Goal: Transaction & Acquisition: Book appointment/travel/reservation

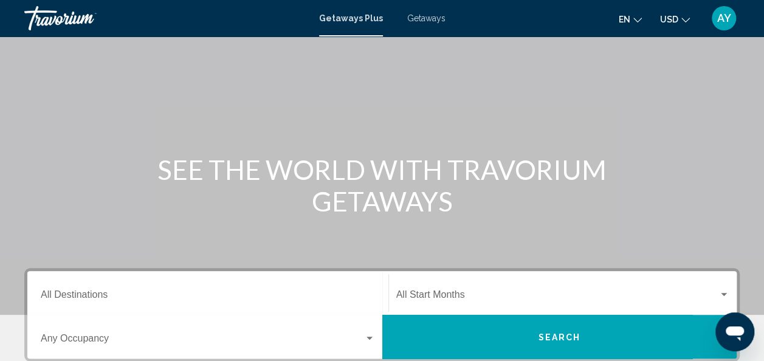
scroll to position [121, 0]
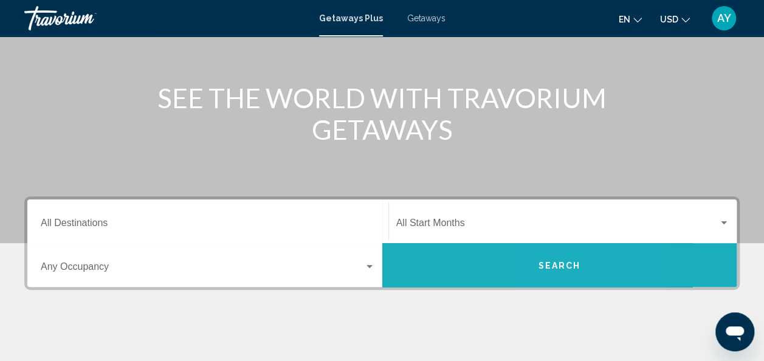
click at [549, 261] on span "Search" at bounding box center [559, 266] width 43 height 10
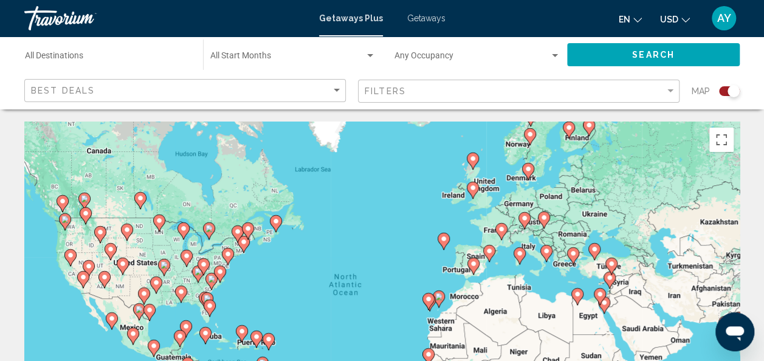
click at [79, 49] on div "Destination All Destinations" at bounding box center [108, 54] width 166 height 33
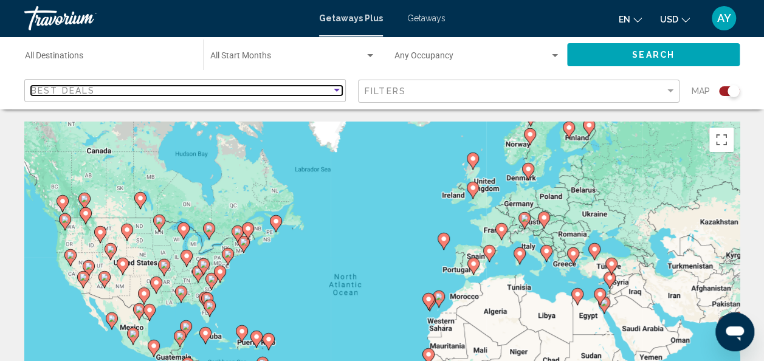
click at [87, 89] on span "Best Deals" at bounding box center [63, 91] width 64 height 10
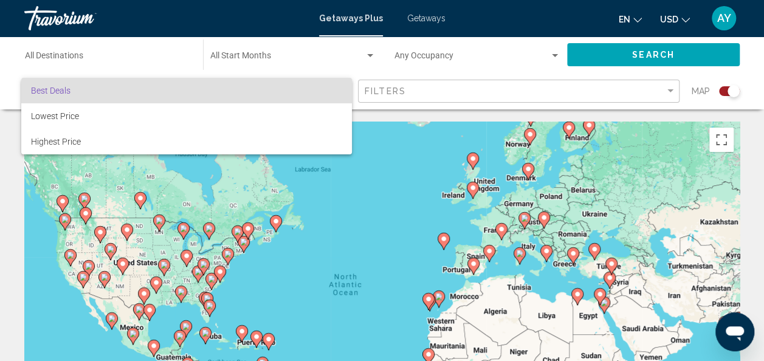
click at [146, 51] on div at bounding box center [382, 180] width 764 height 361
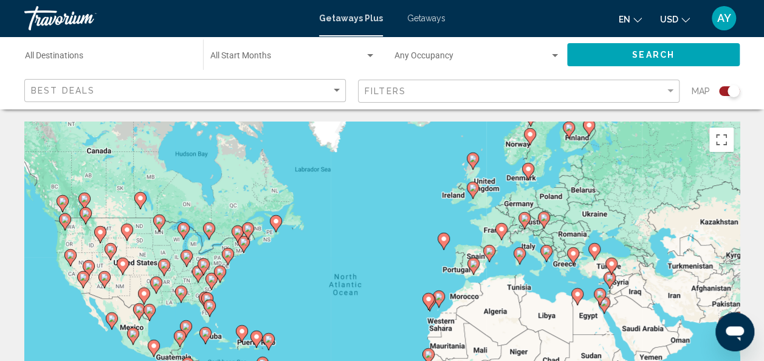
click at [266, 58] on span "Search widget" at bounding box center [287, 58] width 154 height 10
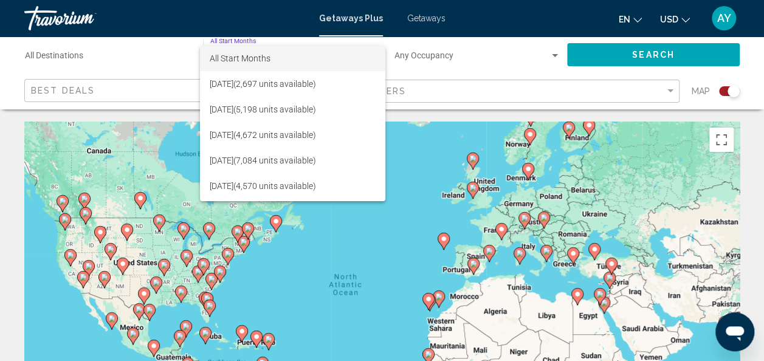
click at [266, 58] on span "All Start Months" at bounding box center [240, 58] width 61 height 10
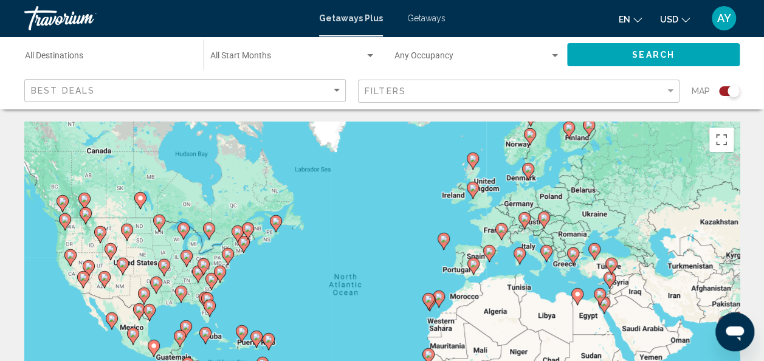
click at [109, 42] on div "Destination All Destinations" at bounding box center [108, 54] width 166 height 33
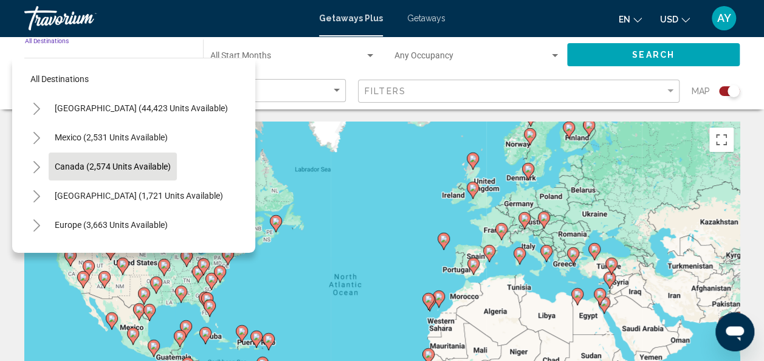
scroll to position [61, 0]
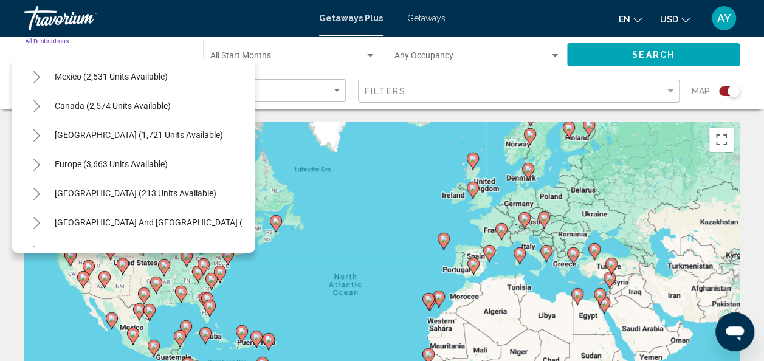
click at [35, 165] on icon "Toggle Europe (3,663 units available)" at bounding box center [36, 165] width 9 height 12
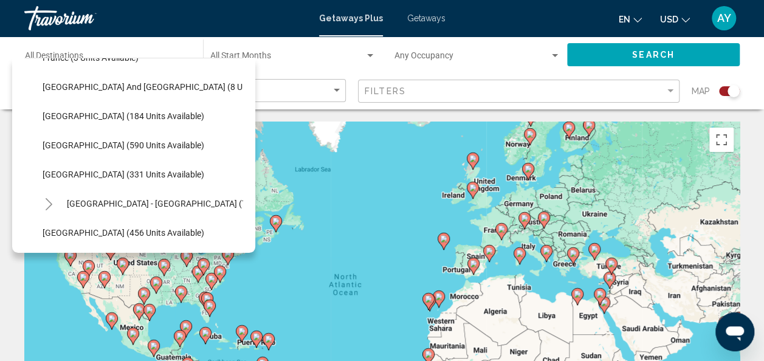
scroll to position [364, 0]
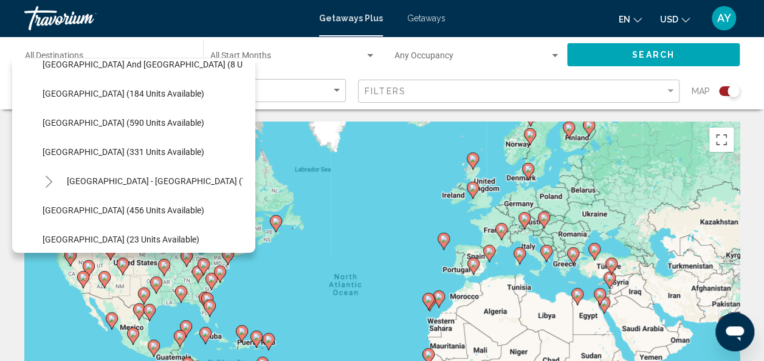
click at [47, 179] on icon "Toggle Spain - Canary Islands (73 units available)" at bounding box center [48, 182] width 9 height 12
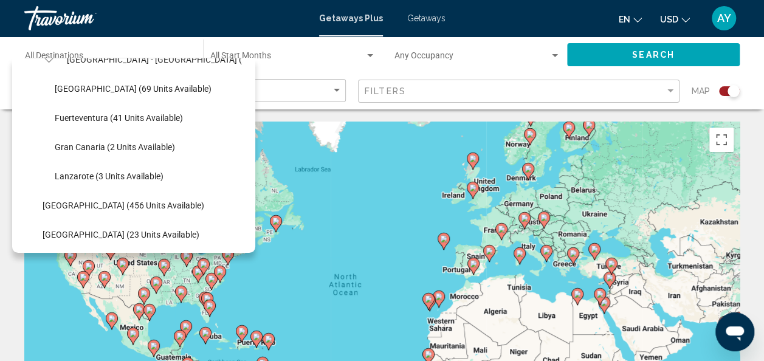
scroll to position [547, 0]
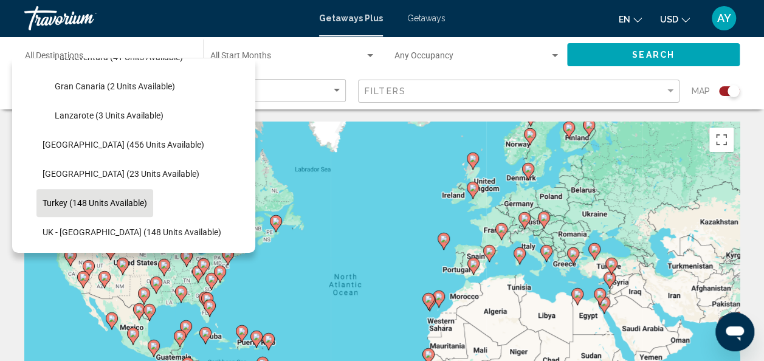
click at [98, 198] on span "Turkey (148 units available)" at bounding box center [95, 203] width 104 height 10
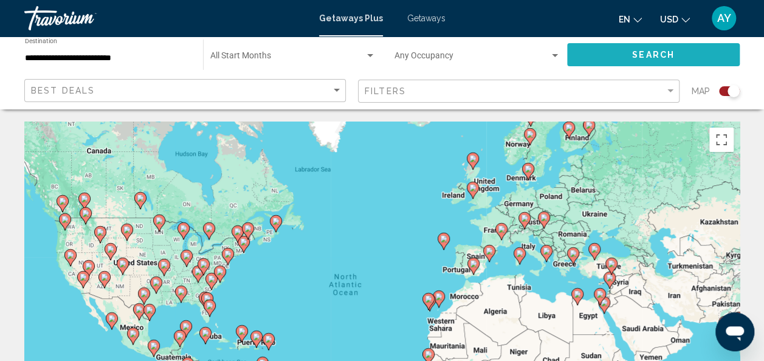
click at [649, 53] on span "Search" at bounding box center [653, 55] width 43 height 10
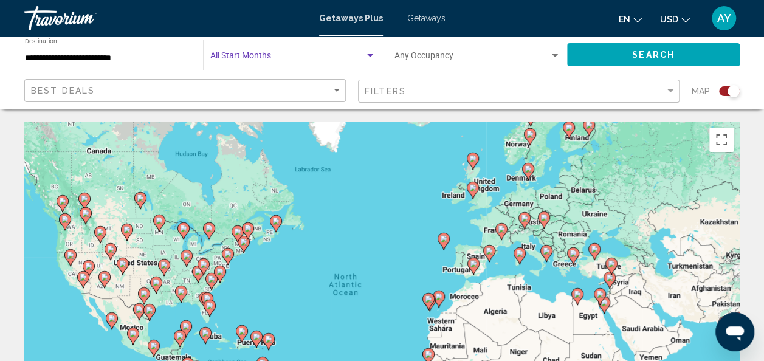
click at [265, 55] on span "Search widget" at bounding box center [287, 58] width 154 height 10
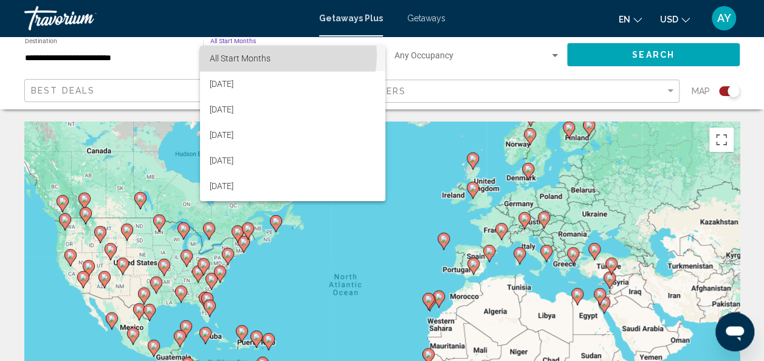
click at [265, 55] on span "All Start Months" at bounding box center [240, 58] width 61 height 10
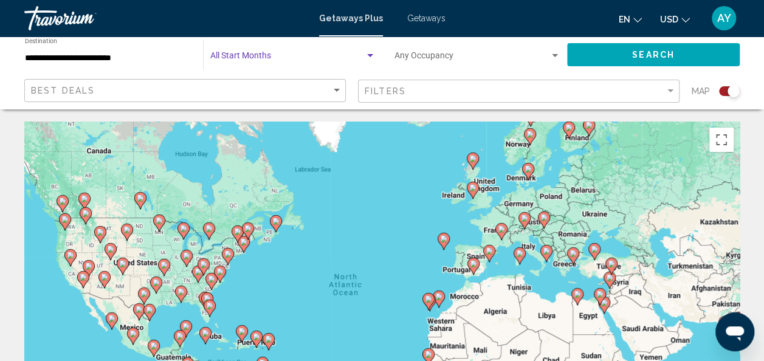
click at [142, 57] on input "**********" at bounding box center [108, 58] width 166 height 10
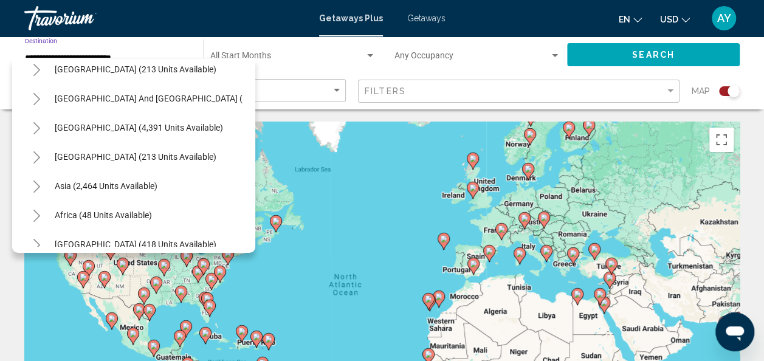
scroll to position [667, 0]
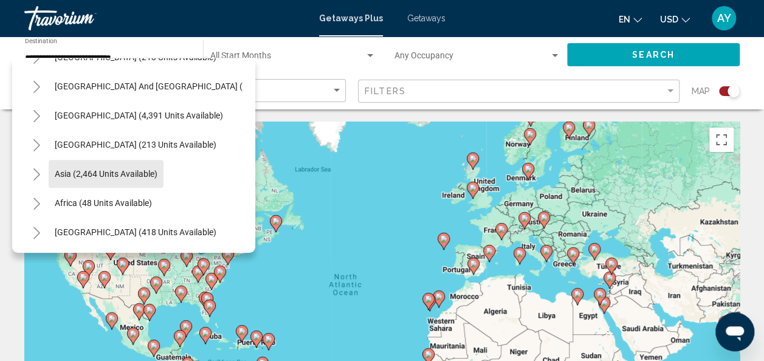
click at [112, 171] on span "Asia (2,464 units available)" at bounding box center [106, 174] width 103 height 10
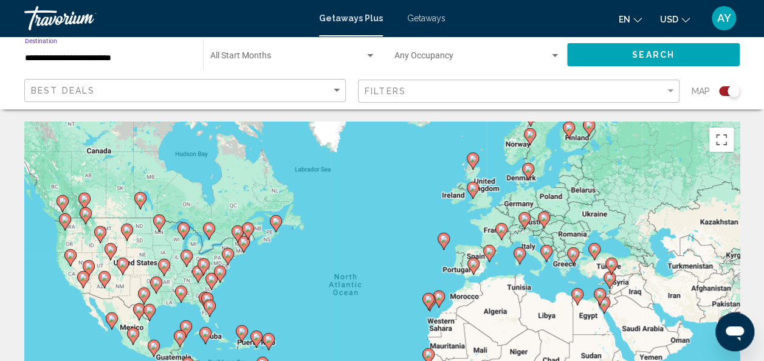
click at [81, 58] on input "**********" at bounding box center [108, 58] width 166 height 10
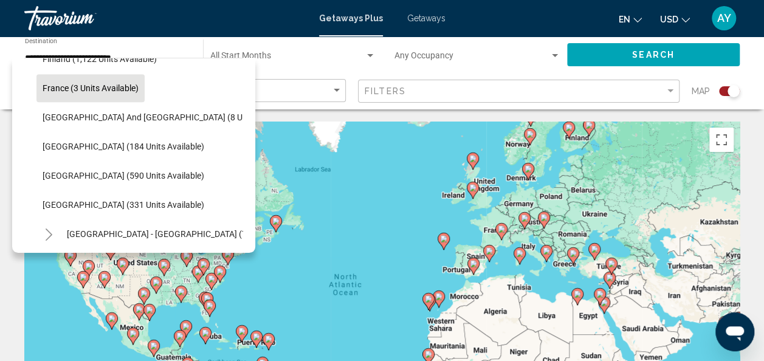
scroll to position [243, 0]
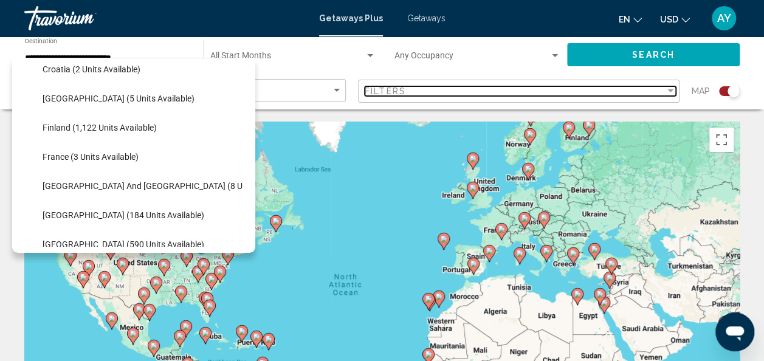
click at [406, 91] on div "Filters" at bounding box center [514, 91] width 300 height 10
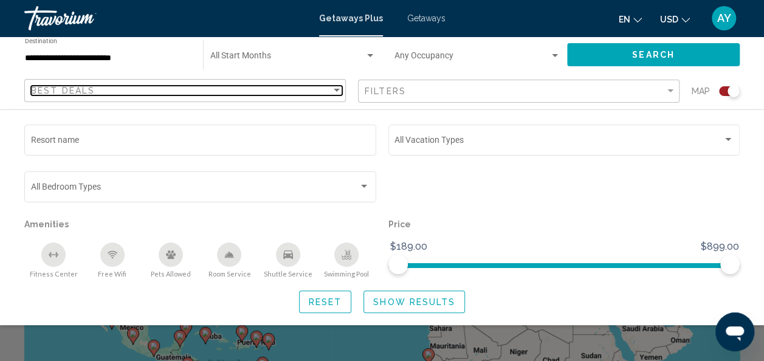
click at [140, 86] on div "Best Deals" at bounding box center [181, 91] width 300 height 10
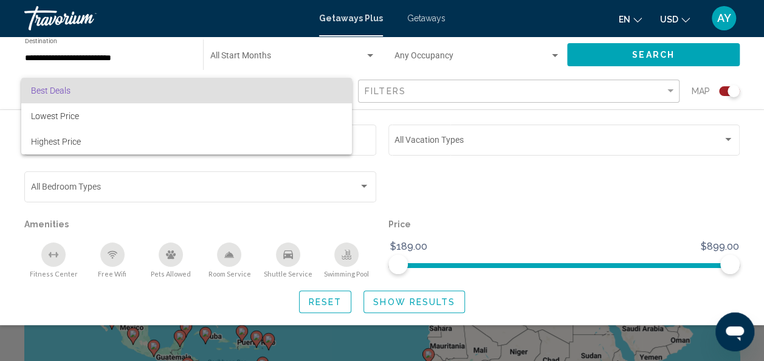
click at [140, 86] on span "Best Deals" at bounding box center [186, 91] width 311 height 26
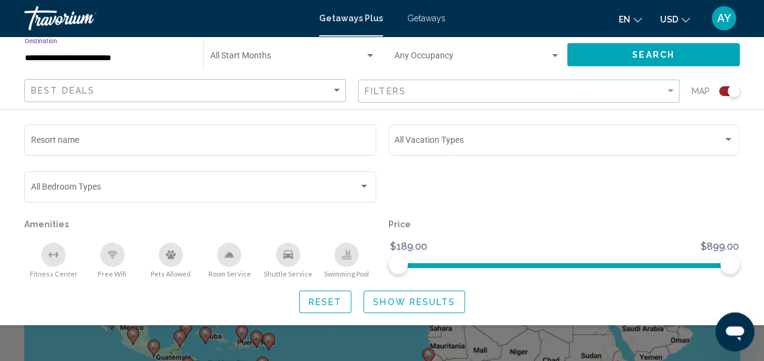
click at [163, 57] on input "**********" at bounding box center [108, 58] width 166 height 10
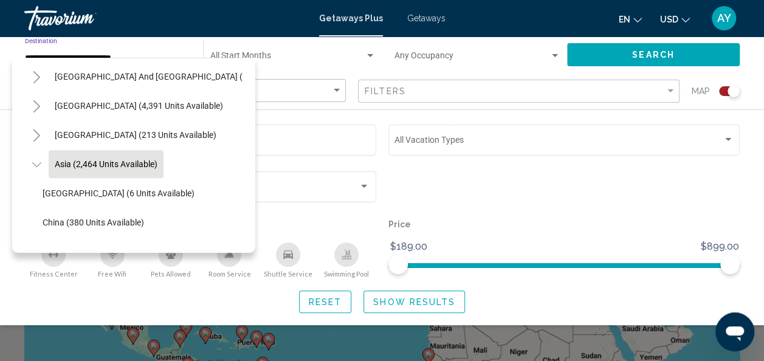
scroll to position [689, 0]
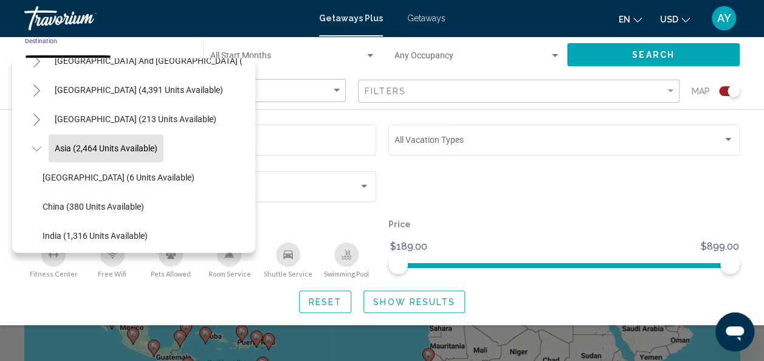
click at [39, 148] on icon "Toggle Asia (2,464 units available)" at bounding box center [36, 149] width 9 height 12
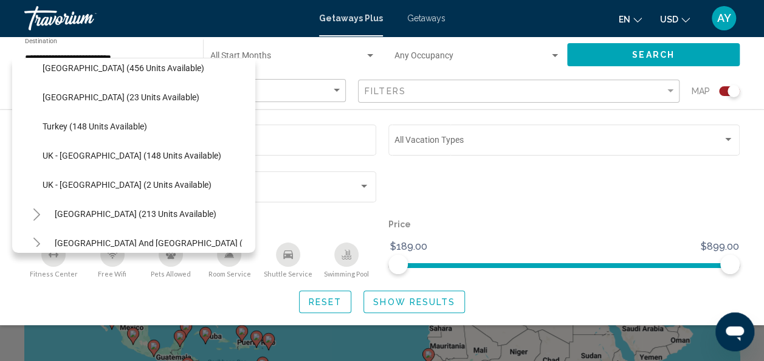
scroll to position [490, 0]
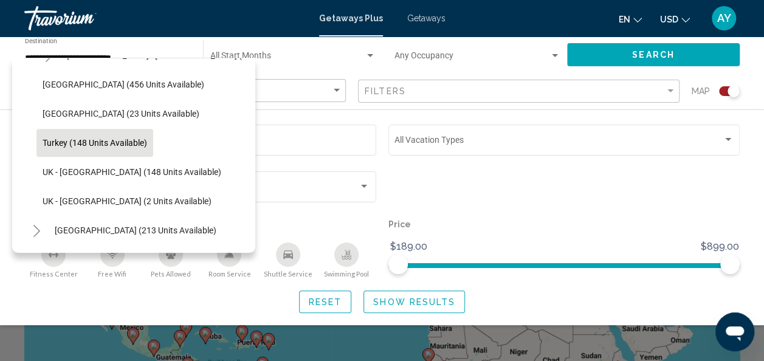
click at [129, 139] on span "Turkey (148 units available)" at bounding box center [95, 143] width 104 height 10
type input "**********"
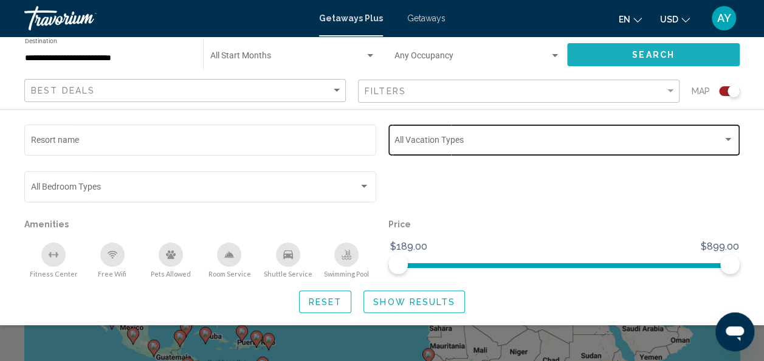
drag, startPoint x: 640, startPoint y: 55, endPoint x: 657, endPoint y: 126, distance: 73.1
click at [640, 56] on span "Search" at bounding box center [653, 55] width 43 height 10
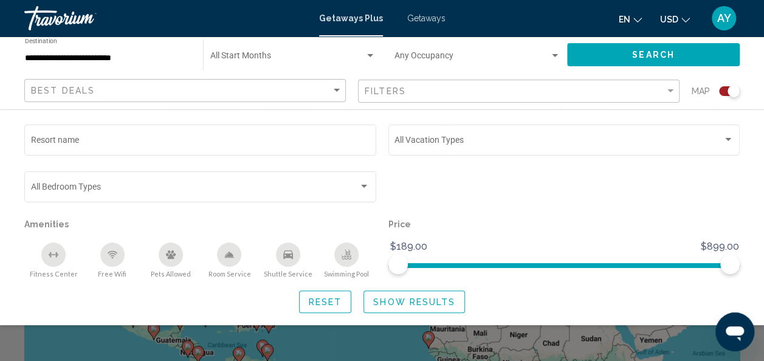
scroll to position [21, 0]
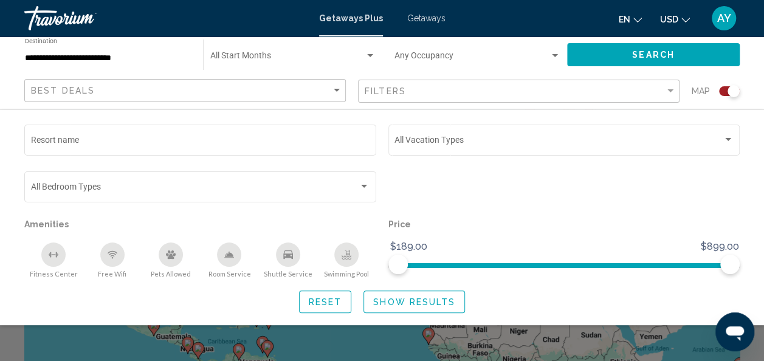
click at [426, 307] on span "Show Results" at bounding box center [414, 302] width 82 height 10
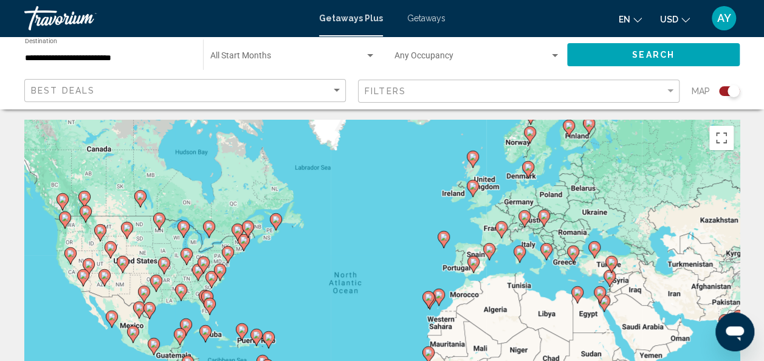
scroll to position [0, 0]
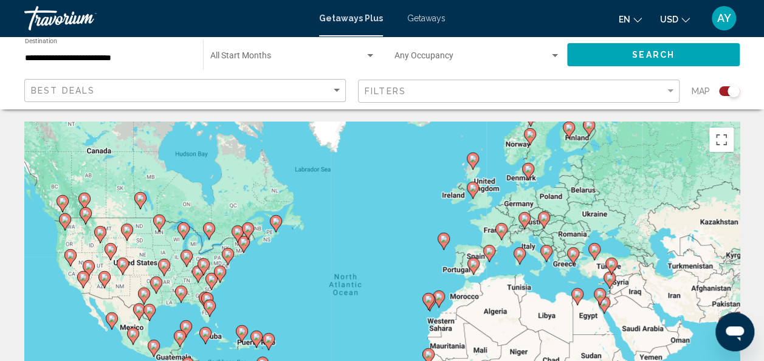
click at [505, 52] on div "Occupancy Any Occupancy" at bounding box center [477, 54] width 166 height 33
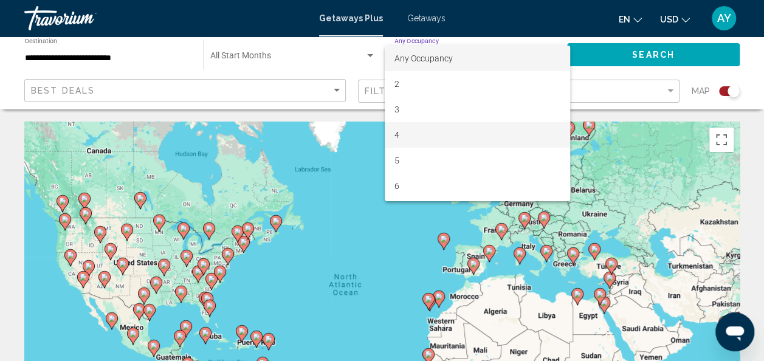
click at [422, 136] on span "4" at bounding box center [477, 135] width 166 height 26
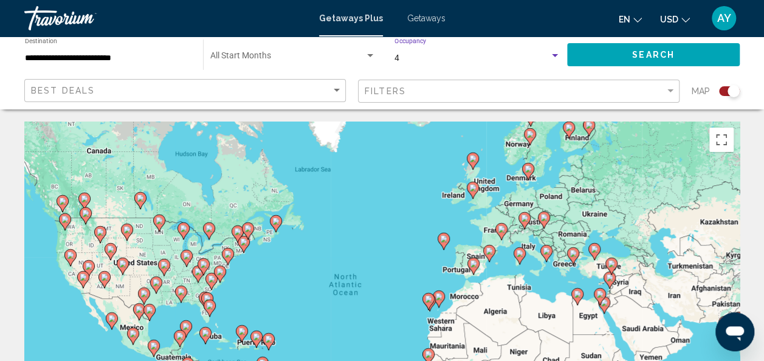
click at [640, 54] on span "Search" at bounding box center [653, 55] width 43 height 10
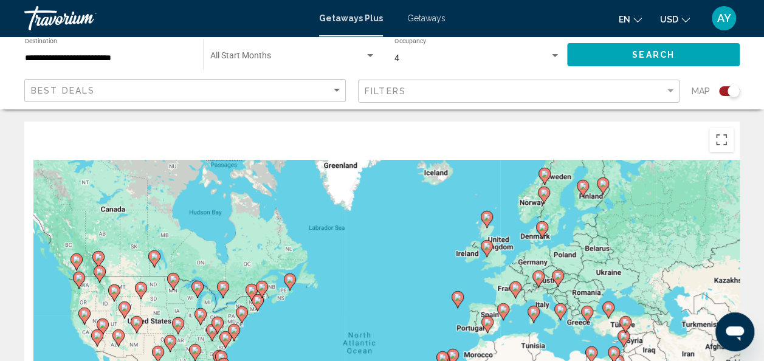
drag, startPoint x: 166, startPoint y: 229, endPoint x: 271, endPoint y: 237, distance: 104.8
click at [182, 284] on div "To activate drag with keyboard, press Alt + Enter. Once in keyboard drag state,…" at bounding box center [381, 303] width 715 height 364
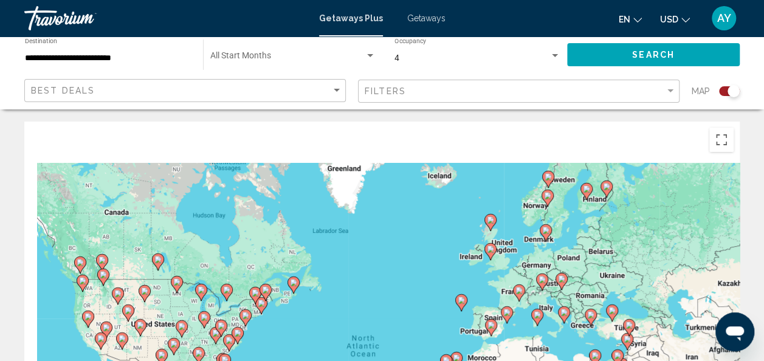
drag, startPoint x: 293, startPoint y: 266, endPoint x: 290, endPoint y: 318, distance: 51.7
click at [290, 318] on div "To activate drag with keyboard, press Alt + Enter. Once in keyboard drag state,…" at bounding box center [381, 303] width 715 height 364
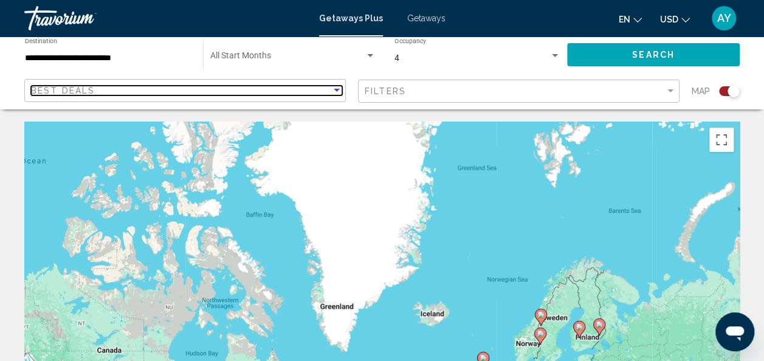
click at [140, 92] on div "Best Deals" at bounding box center [181, 91] width 300 height 10
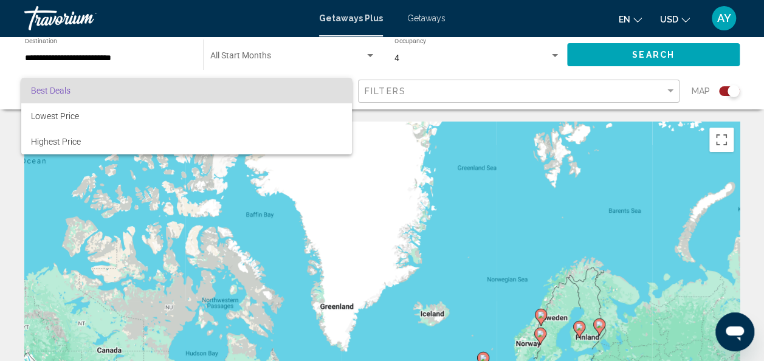
click at [267, 50] on div at bounding box center [382, 180] width 764 height 361
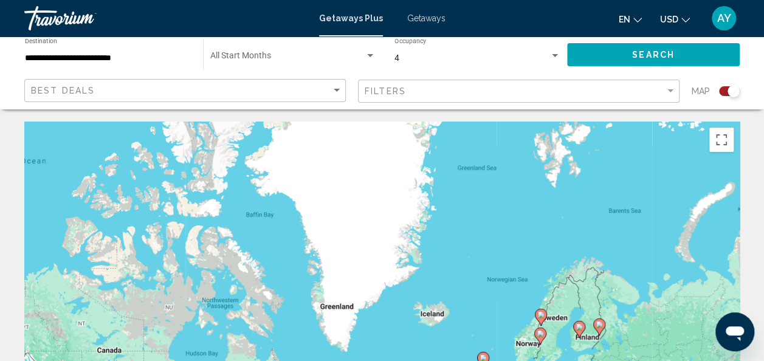
click at [267, 50] on div "Start Month All Start Months" at bounding box center [292, 54] width 165 height 33
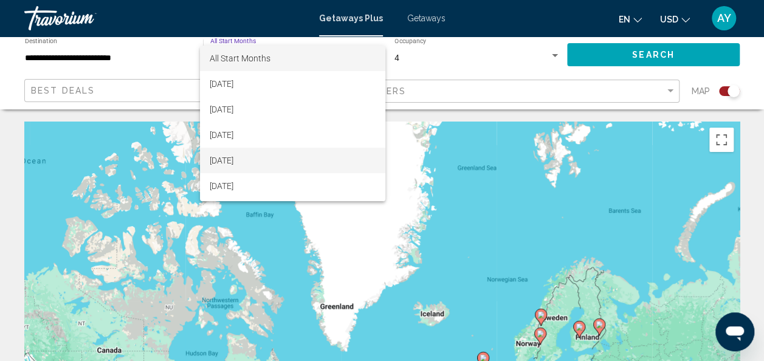
click at [258, 160] on span "[DATE]" at bounding box center [293, 161] width 166 height 26
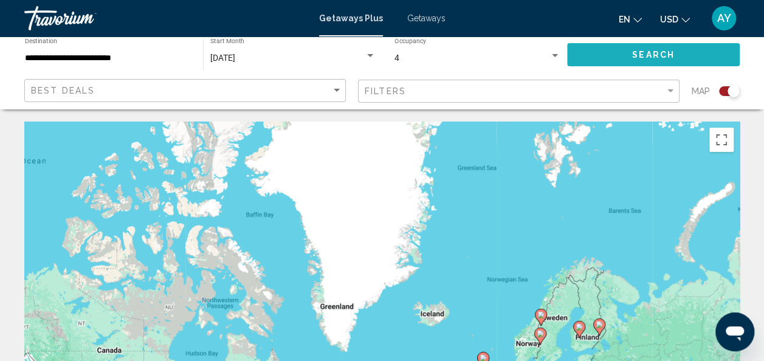
click at [660, 57] on span "Search" at bounding box center [653, 55] width 43 height 10
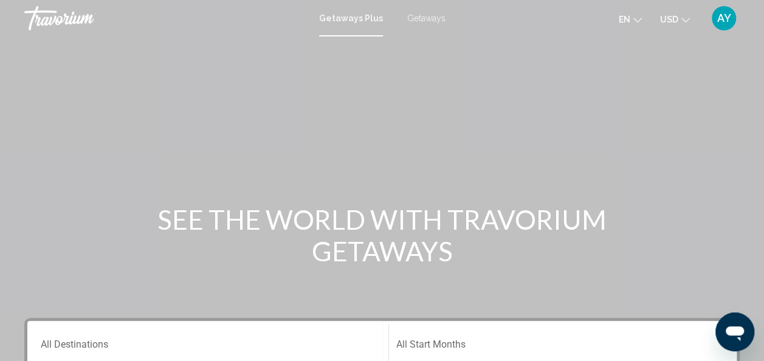
click at [431, 16] on span "Getaways" at bounding box center [426, 18] width 38 height 10
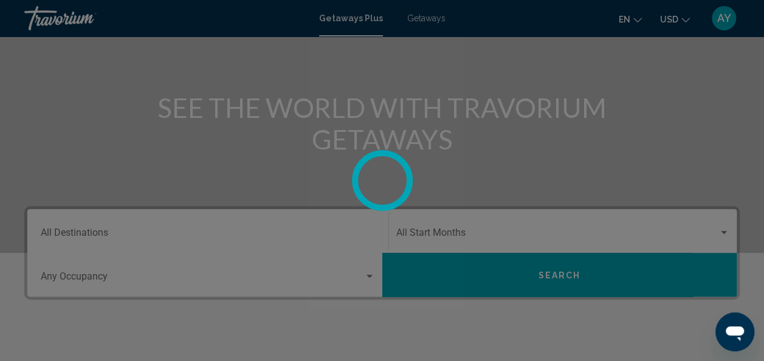
scroll to position [243, 0]
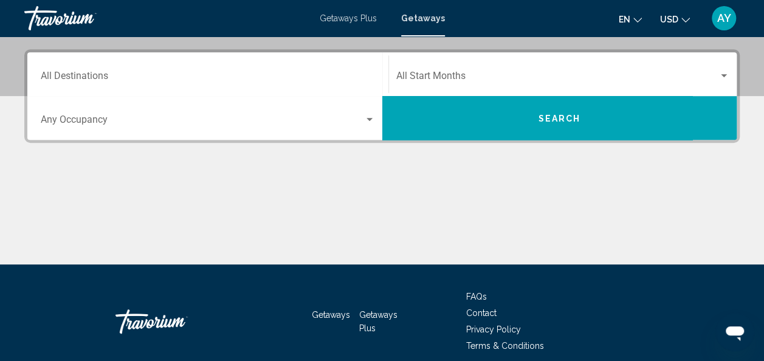
scroll to position [320, 0]
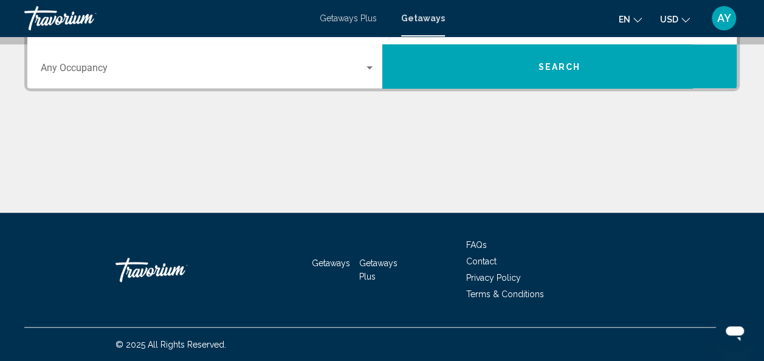
click at [358, 15] on span "Getaways Plus" at bounding box center [348, 18] width 57 height 10
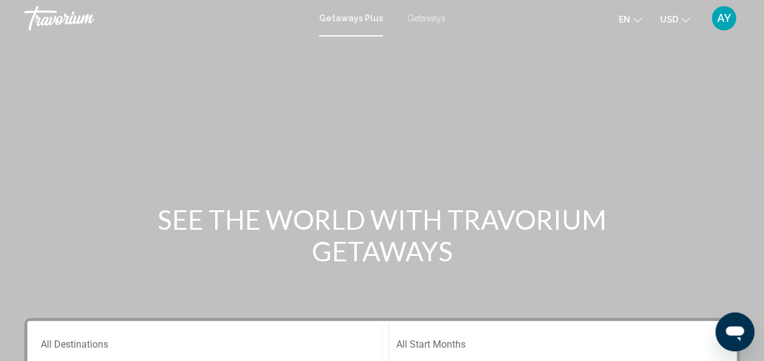
click at [657, 23] on ul "en English Español Français Italiano Português русский USD USD ($) MXN (Mex$) C…" at bounding box center [662, 18] width 89 height 19
click at [672, 19] on span "USD" at bounding box center [669, 20] width 18 height 10
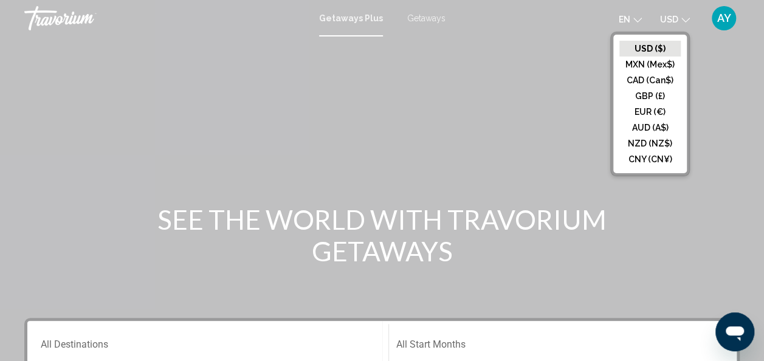
click at [541, 97] on div "Main content" at bounding box center [382, 182] width 764 height 364
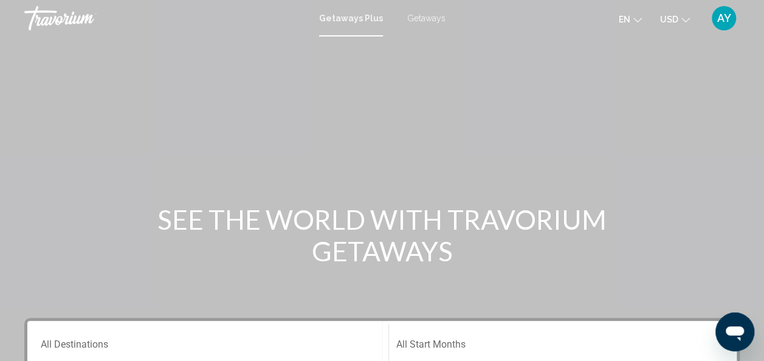
click at [632, 19] on button "en English Español Français Italiano Português русский" at bounding box center [629, 19] width 23 height 18
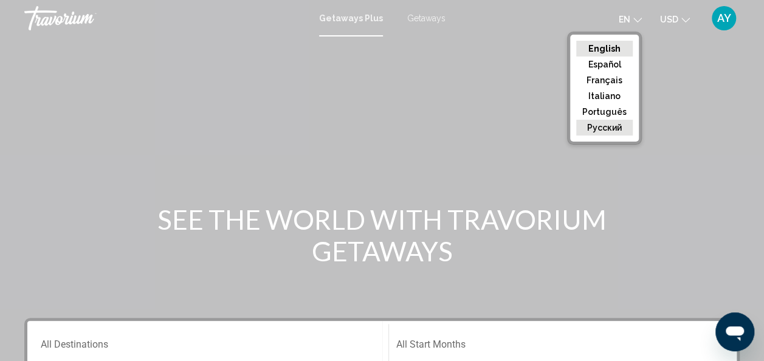
click at [600, 123] on button "русский" at bounding box center [604, 128] width 56 height 16
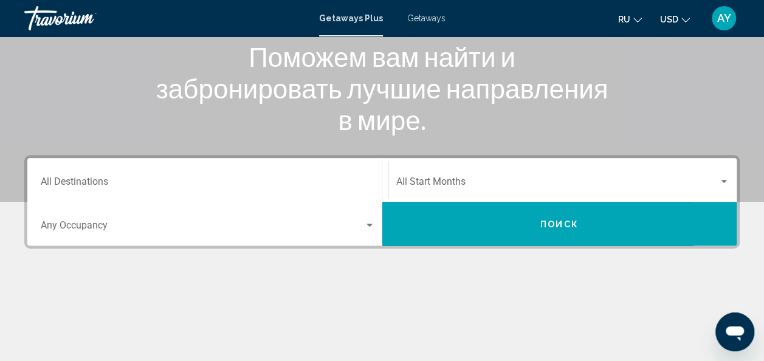
scroll to position [182, 0]
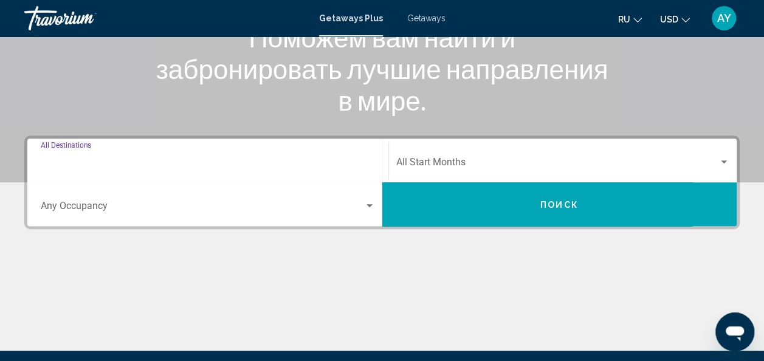
click at [216, 168] on input "Destination All Destinations" at bounding box center [208, 164] width 334 height 11
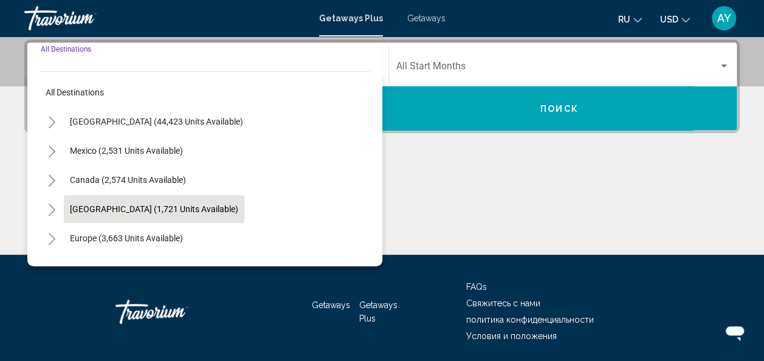
scroll to position [61, 0]
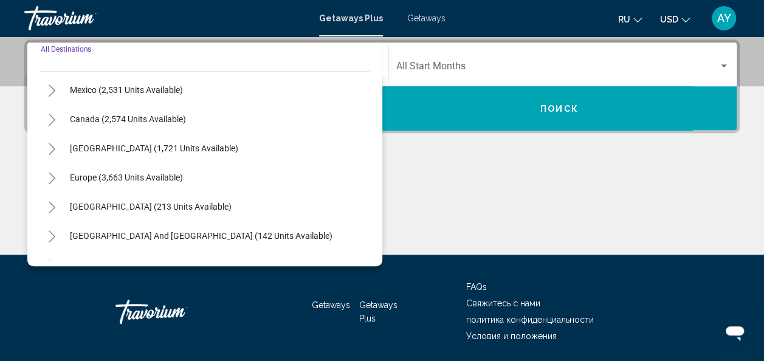
click at [53, 176] on icon "Toggle Europe (3,663 units available)" at bounding box center [52, 178] width 7 height 12
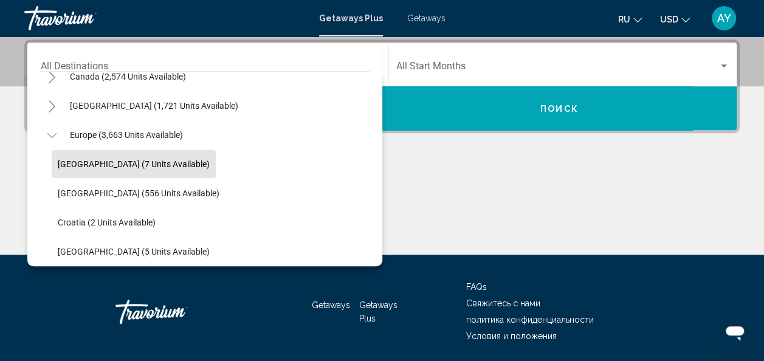
scroll to position [121, 0]
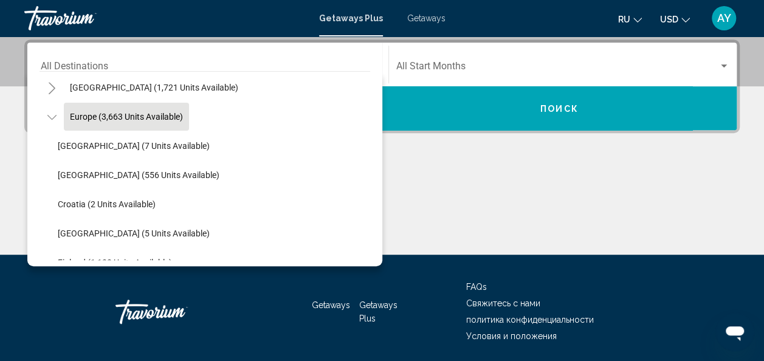
click at [148, 112] on span "Europe (3,663 units available)" at bounding box center [126, 117] width 113 height 10
type input "**********"
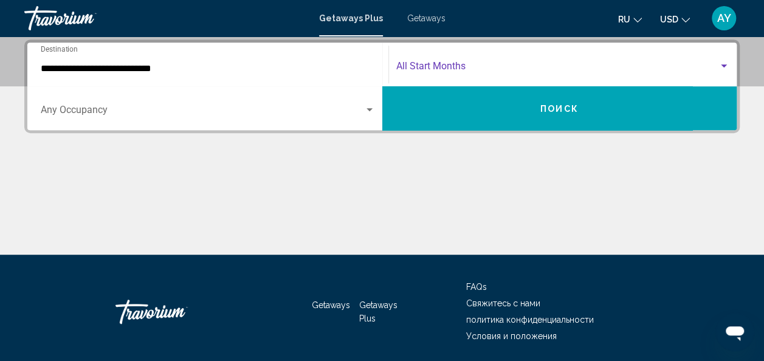
click at [503, 64] on span "Search widget" at bounding box center [557, 68] width 323 height 11
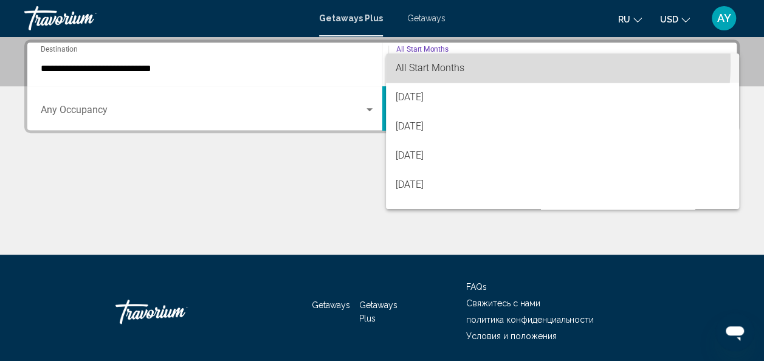
click at [503, 64] on span "All Start Months" at bounding box center [561, 67] width 333 height 29
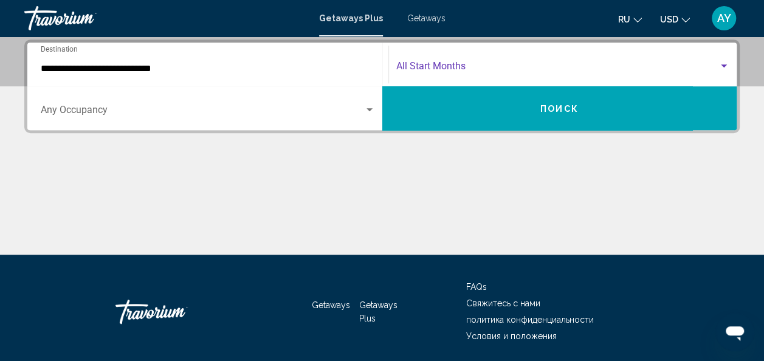
click at [485, 115] on button "Поиск" at bounding box center [559, 108] width 355 height 44
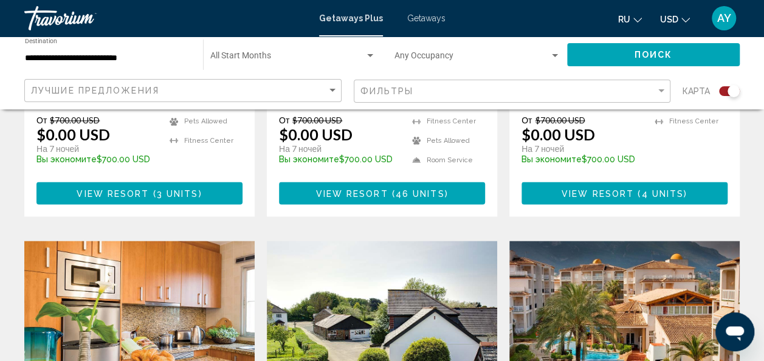
scroll to position [607, 0]
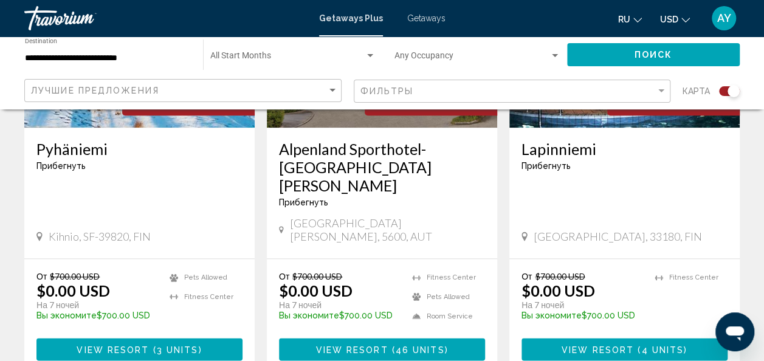
click at [76, 64] on div "**********" at bounding box center [108, 54] width 166 height 33
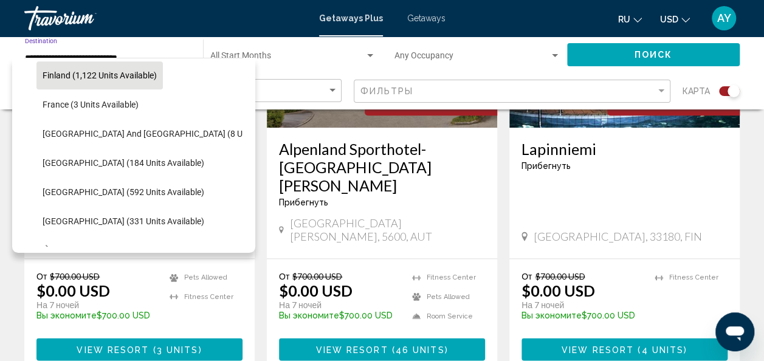
scroll to position [320, 0]
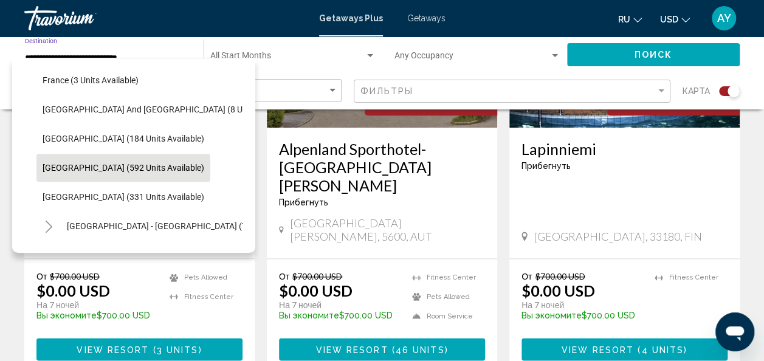
click at [85, 168] on span "[GEOGRAPHIC_DATA] (592 units available)" at bounding box center [124, 168] width 162 height 10
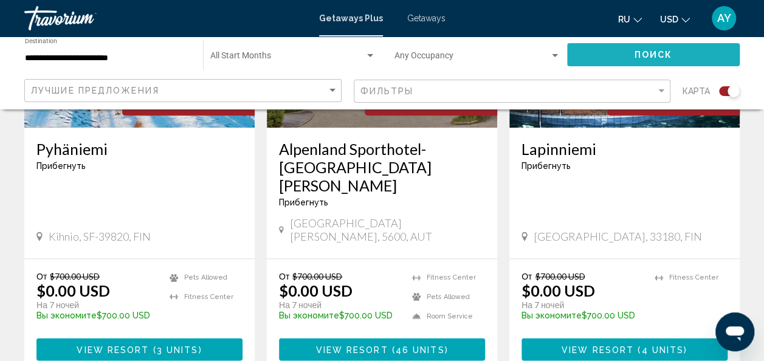
click at [623, 52] on button "Поиск" at bounding box center [653, 54] width 173 height 22
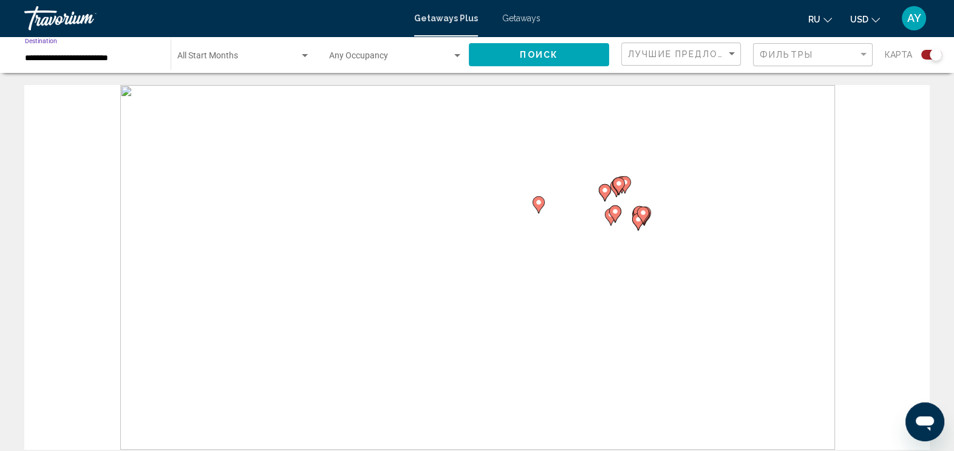
click at [113, 55] on input "**********" at bounding box center [92, 58] width 134 height 10
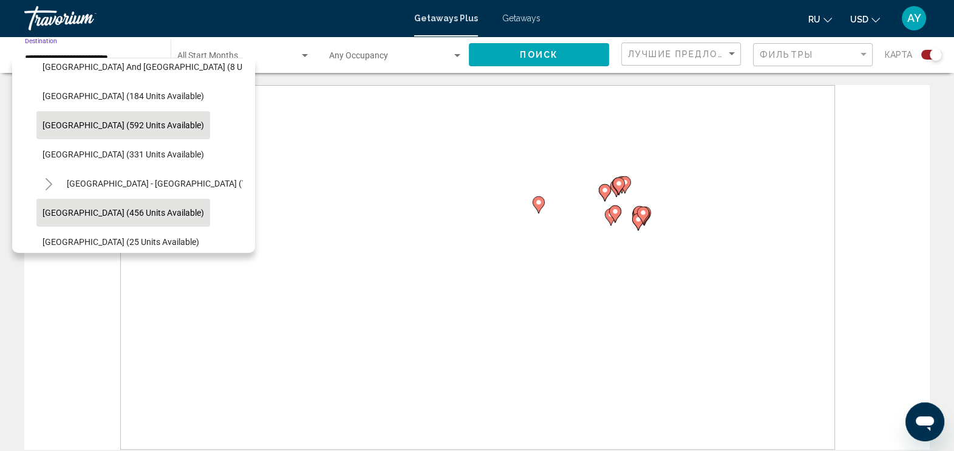
scroll to position [340, 0]
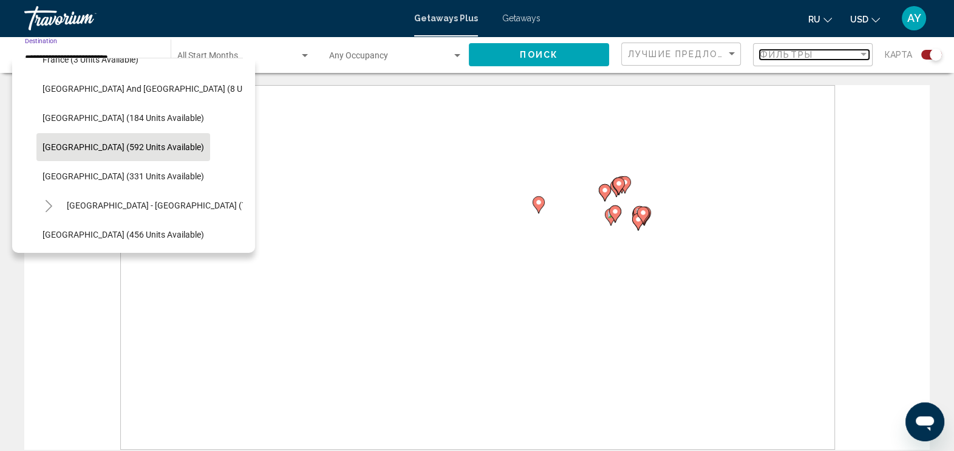
click at [772, 56] on div "Фильтры" at bounding box center [809, 55] width 98 height 10
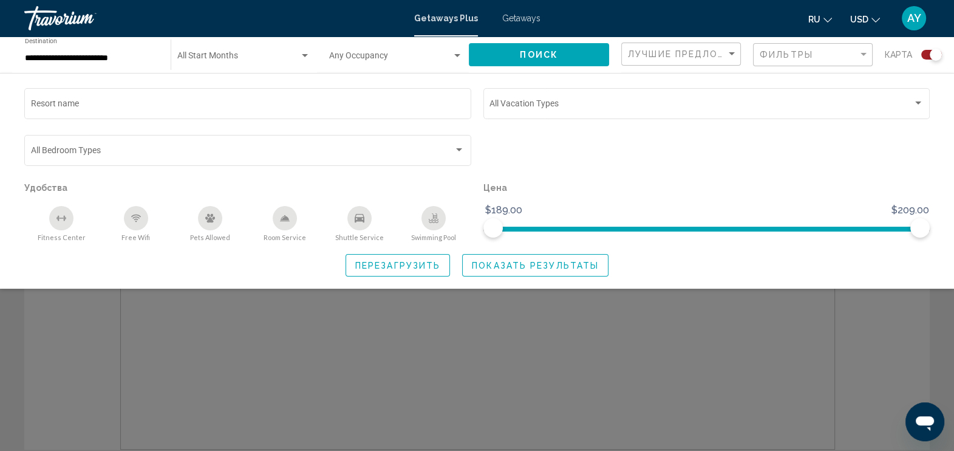
click at [653, 169] on div "Search widget" at bounding box center [706, 155] width 459 height 47
click at [772, 52] on div "Фильтры" at bounding box center [809, 55] width 98 height 10
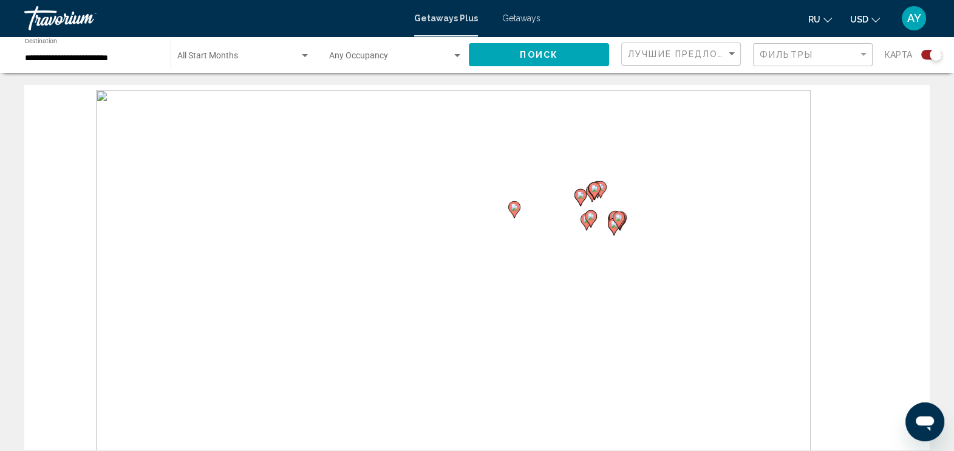
drag, startPoint x: 558, startPoint y: 241, endPoint x: 532, endPoint y: 248, distance: 27.7
click at [532, 248] on div "To activate drag with keyboard, press Alt + Enter. Once in keyboard drag state,…" at bounding box center [477, 267] width 906 height 364
click at [595, 213] on icon "Main content" at bounding box center [590, 219] width 11 height 16
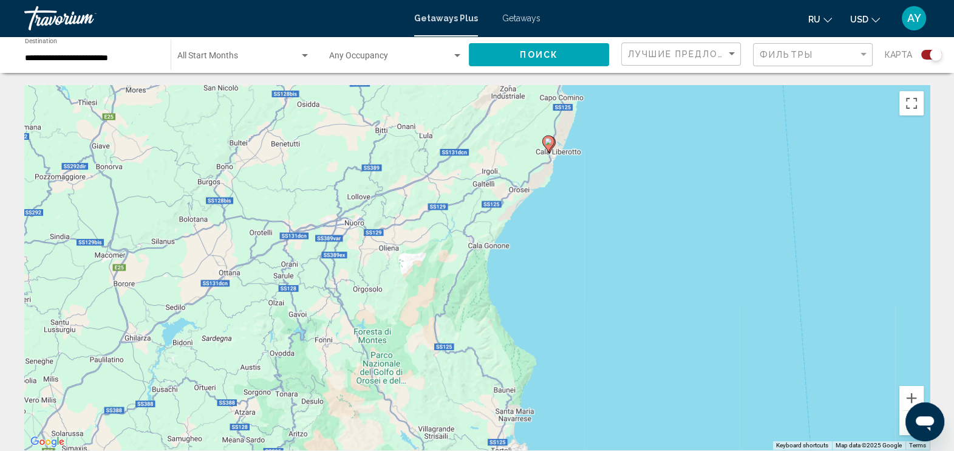
drag, startPoint x: 315, startPoint y: 324, endPoint x: 388, endPoint y: 210, distance: 136.0
click at [388, 210] on div "To activate drag with keyboard, press Alt + Enter. Once in keyboard drag state,…" at bounding box center [477, 267] width 906 height 364
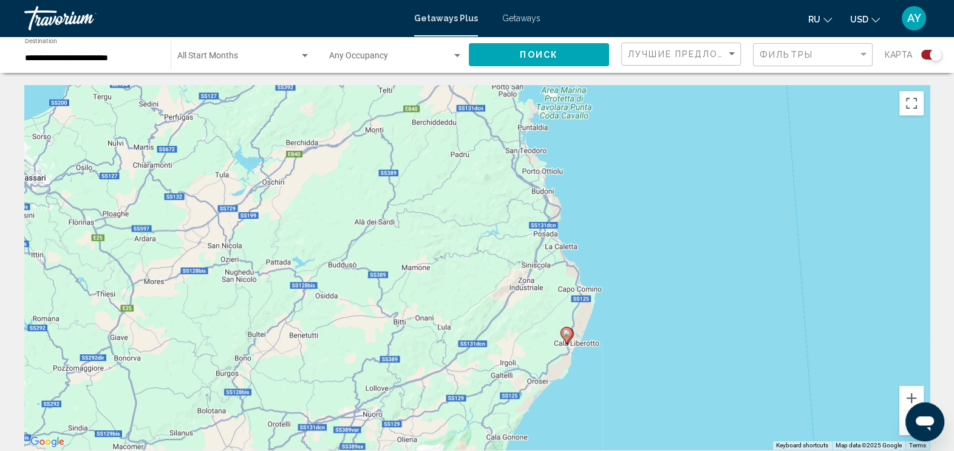
drag, startPoint x: 359, startPoint y: 207, endPoint x: 376, endPoint y: 400, distance: 193.9
click at [376, 360] on div "To activate drag with keyboard, press Alt + Enter. Once in keyboard drag state,…" at bounding box center [477, 267] width 906 height 364
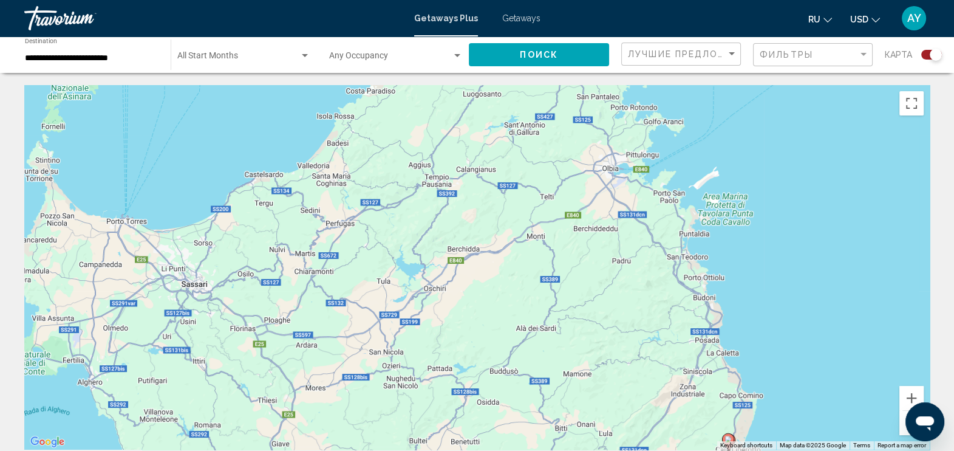
drag, startPoint x: 420, startPoint y: 218, endPoint x: 581, endPoint y: 328, distance: 194.9
click at [581, 328] on div "To activate drag with keyboard, press Alt + Enter. Once in keyboard drag state,…" at bounding box center [477, 267] width 906 height 364
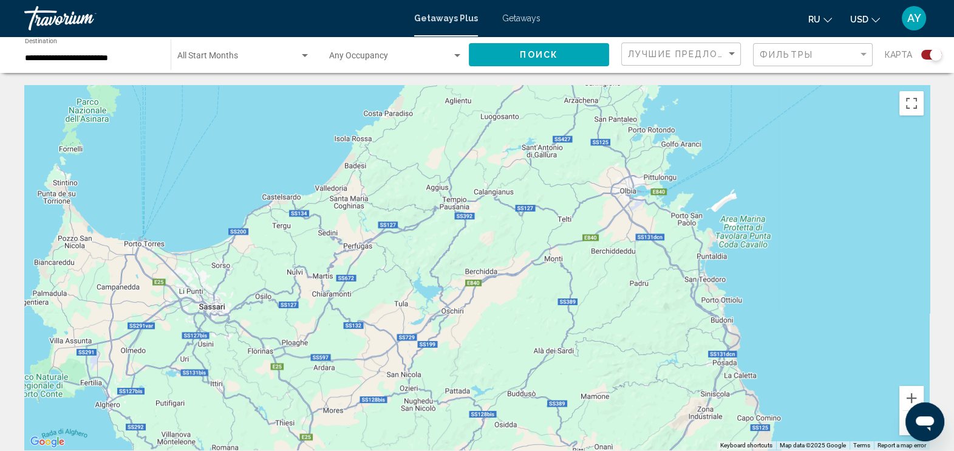
drag, startPoint x: 358, startPoint y: 326, endPoint x: 380, endPoint y: 254, distance: 75.5
click at [380, 261] on div "To activate drag with keyboard, press Alt + Enter. Once in keyboard drag state,…" at bounding box center [477, 267] width 906 height 364
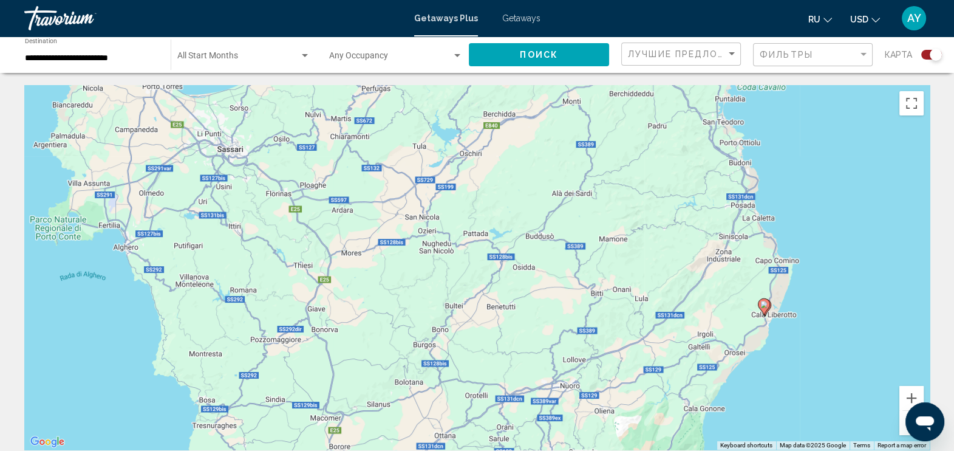
drag, startPoint x: 374, startPoint y: 253, endPoint x: 378, endPoint y: 235, distance: 18.3
click at [378, 235] on div "To activate drag with keyboard, press Alt + Enter. Once in keyboard drag state,…" at bounding box center [477, 267] width 906 height 364
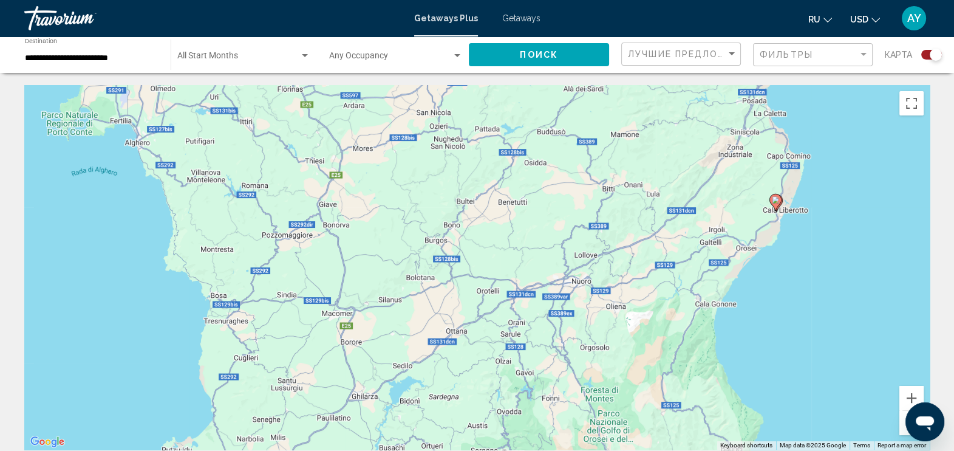
drag, startPoint x: 374, startPoint y: 317, endPoint x: 372, endPoint y: 258, distance: 59.5
click at [372, 258] on div "To activate drag with keyboard, press Alt + Enter. Once in keyboard drag state,…" at bounding box center [477, 267] width 906 height 364
click at [522, 61] on button "Поиск" at bounding box center [539, 54] width 140 height 22
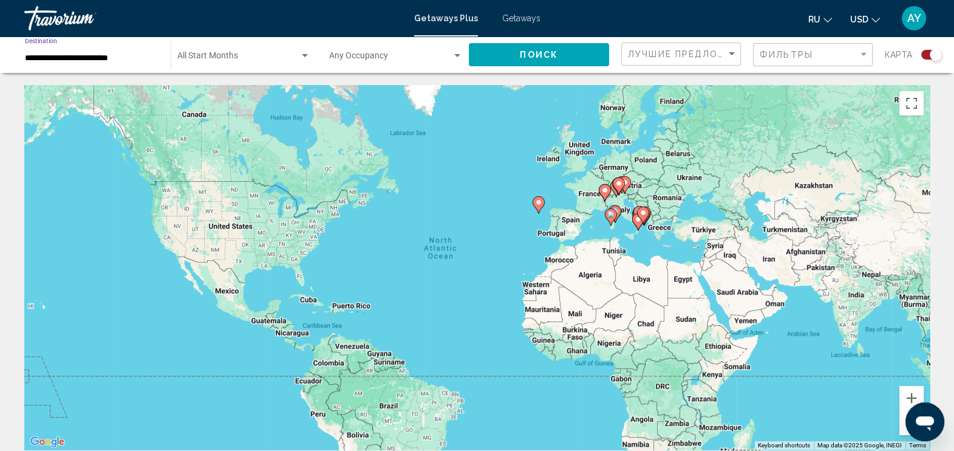
click at [70, 60] on input "**********" at bounding box center [92, 58] width 134 height 10
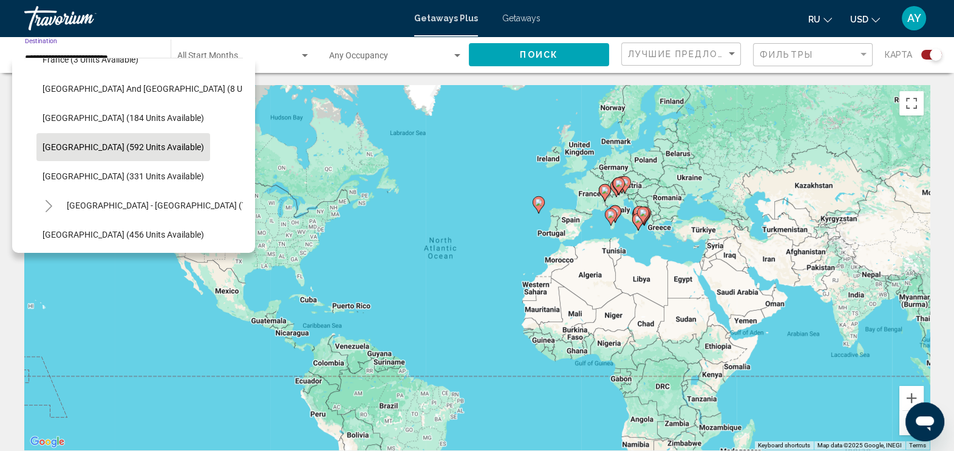
click at [70, 60] on span "France (3 units available)" at bounding box center [91, 60] width 96 height 10
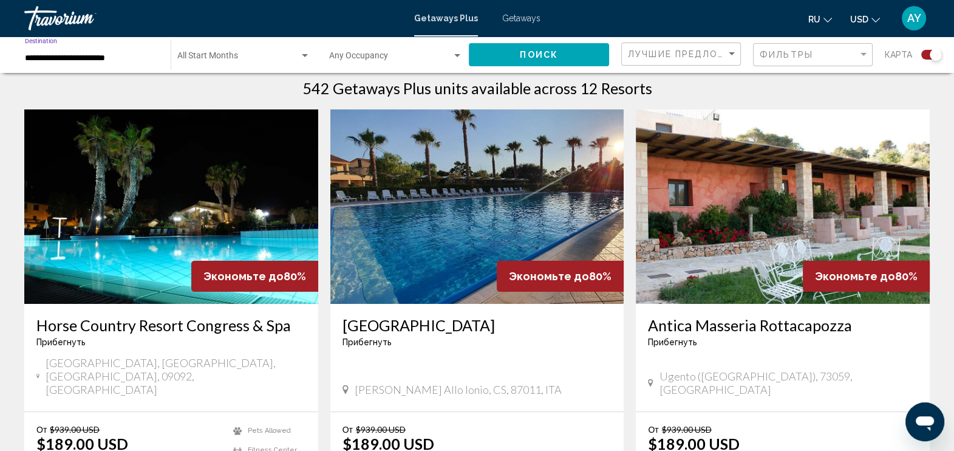
scroll to position [456, 0]
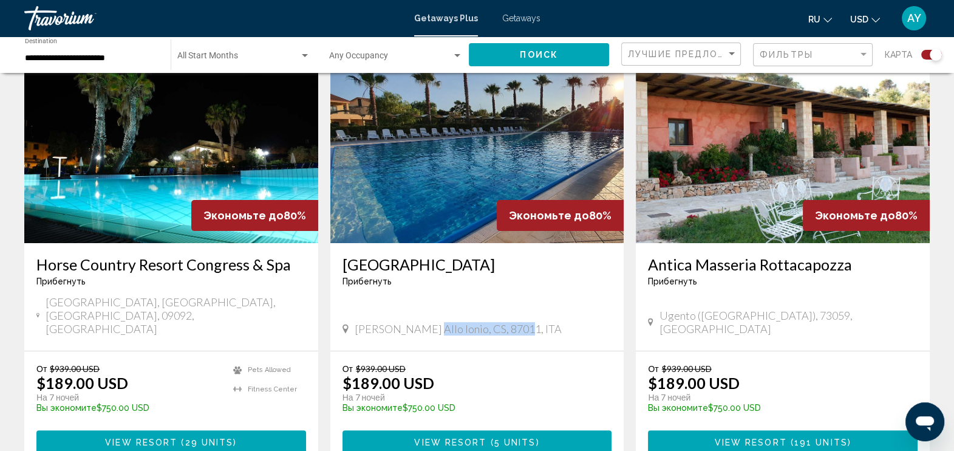
drag, startPoint x: 419, startPoint y: 308, endPoint x: 594, endPoint y: 306, distance: 175.0
click at [594, 322] on div "[PERSON_NAME] allo Ionio, CS, 87011, ITA" at bounding box center [478, 330] width 270 height 16
click at [594, 322] on div "[PERSON_NAME] allo Ionio, CS, 87011, ITA" at bounding box center [478, 328] width 270 height 13
click at [555, 322] on div "[PERSON_NAME] allo Ionio, CS, 87011, ITA" at bounding box center [478, 328] width 270 height 13
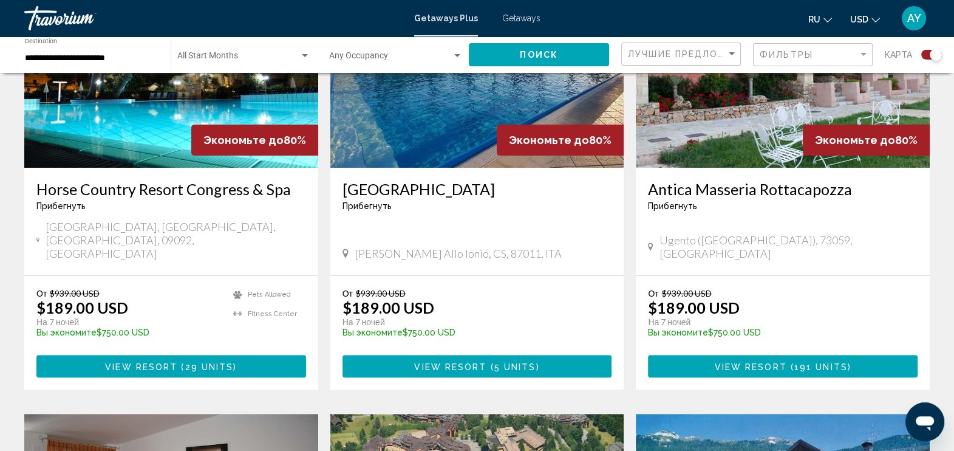
scroll to position [0, 0]
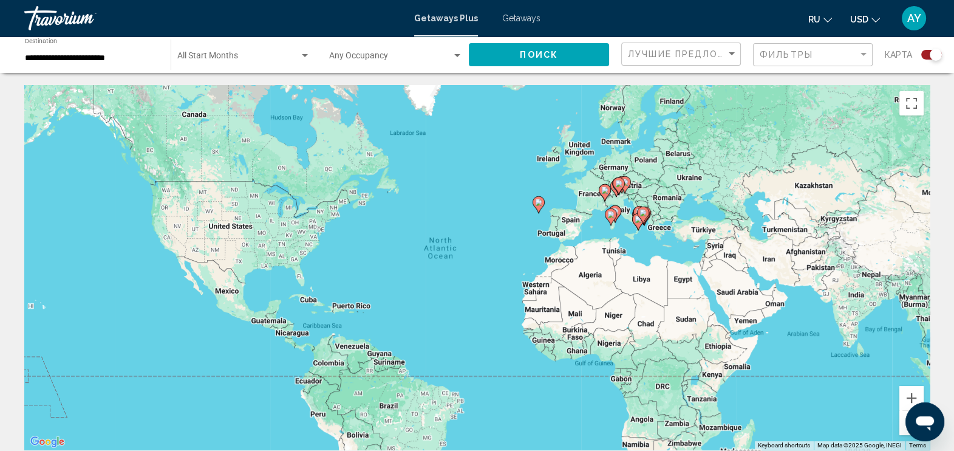
click at [75, 54] on input "**********" at bounding box center [92, 58] width 134 height 10
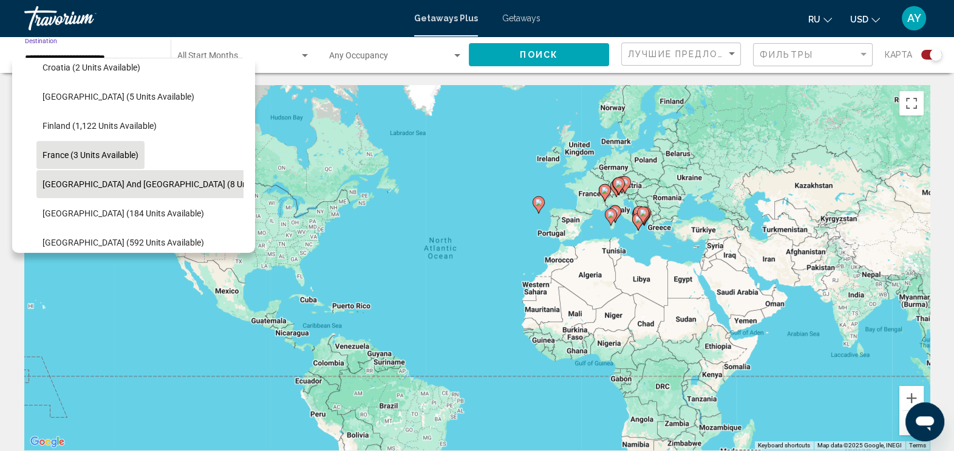
scroll to position [329, 0]
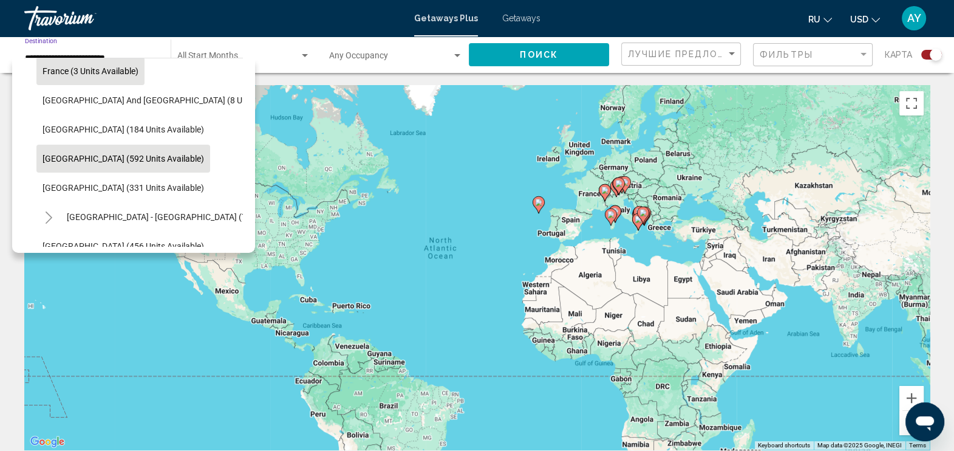
click at [92, 155] on span "[GEOGRAPHIC_DATA] (592 units available)" at bounding box center [124, 159] width 162 height 10
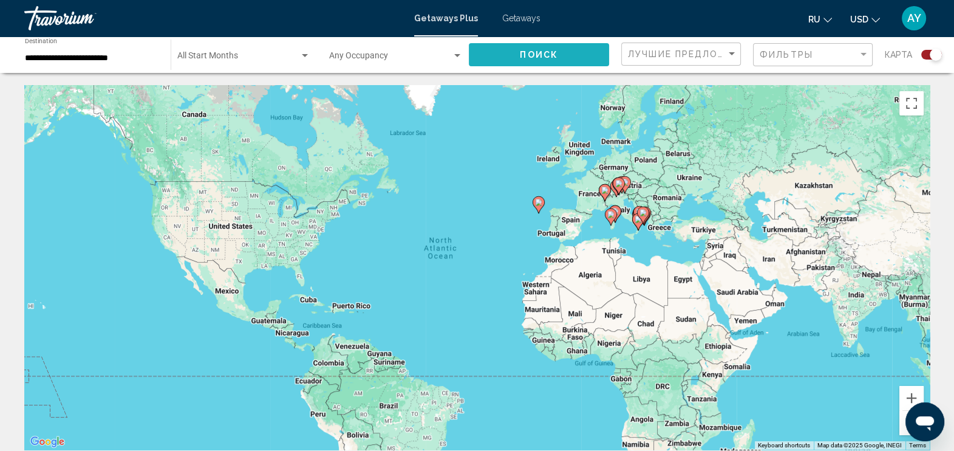
click at [545, 52] on span "Поиск" at bounding box center [539, 55] width 38 height 10
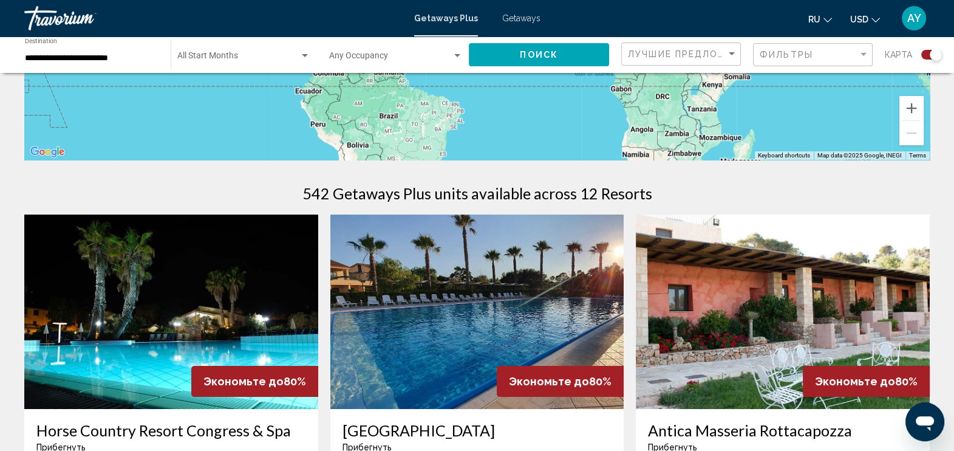
scroll to position [303, 0]
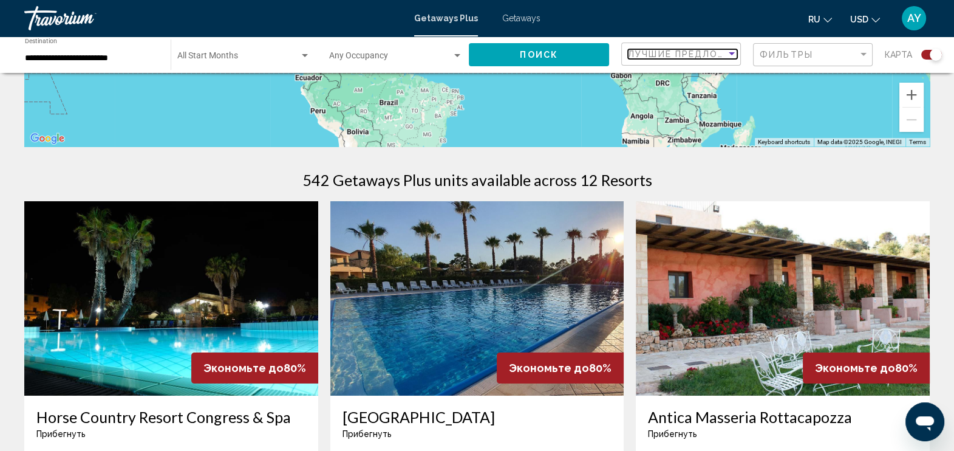
click at [731, 52] on div "Sort by" at bounding box center [732, 53] width 6 height 3
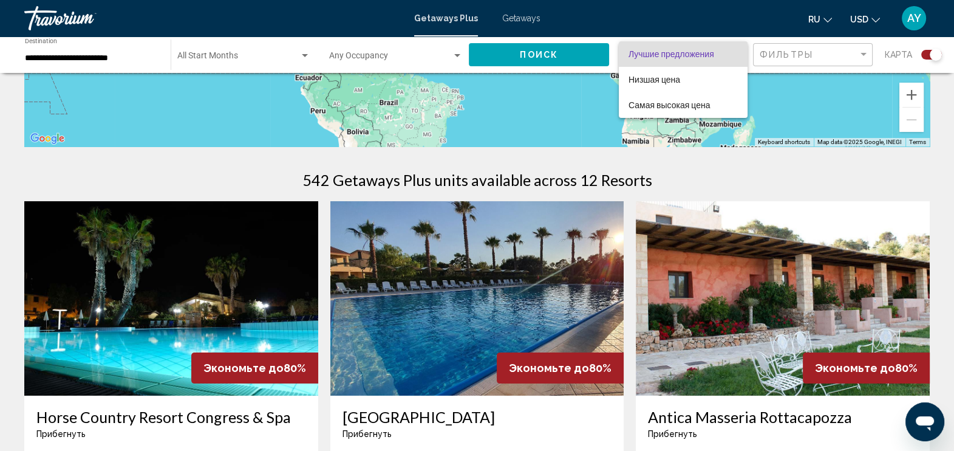
click at [772, 53] on div at bounding box center [477, 225] width 954 height 451
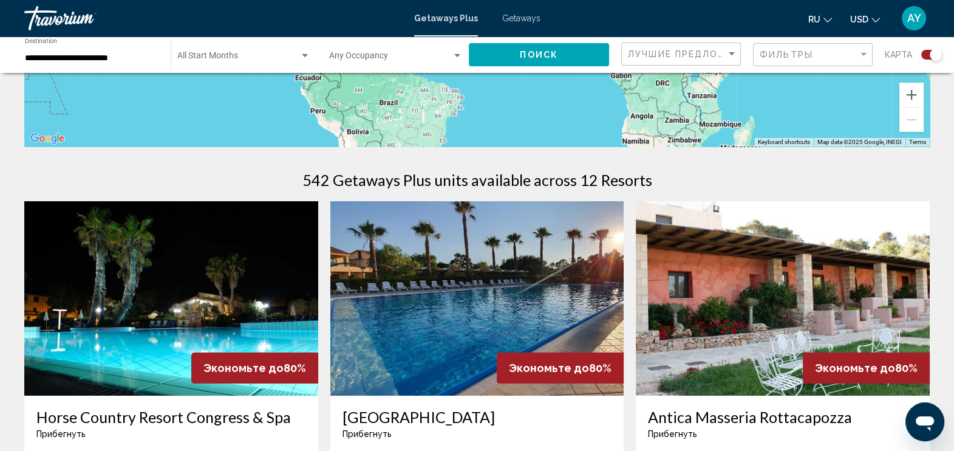
click at [772, 51] on div "Search widget" at bounding box center [932, 55] width 21 height 10
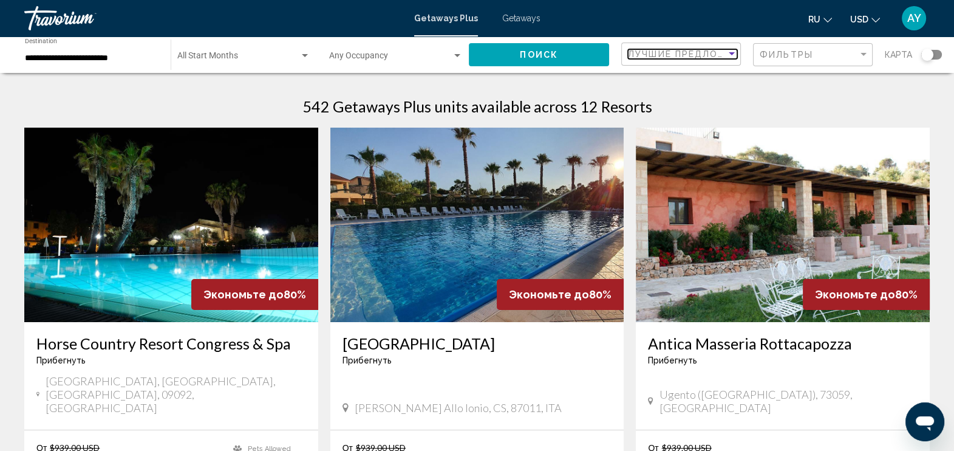
click at [706, 52] on span "Лучшие предложения" at bounding box center [692, 54] width 128 height 10
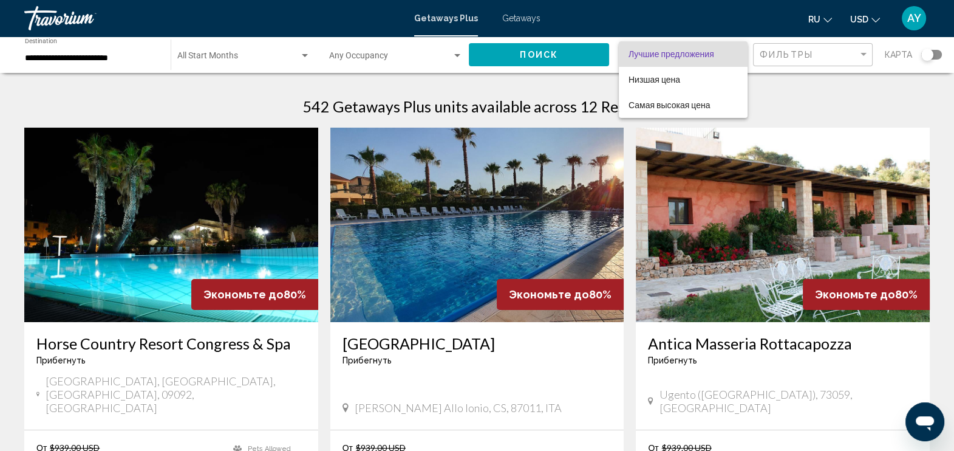
click at [60, 52] on div at bounding box center [477, 225] width 954 height 451
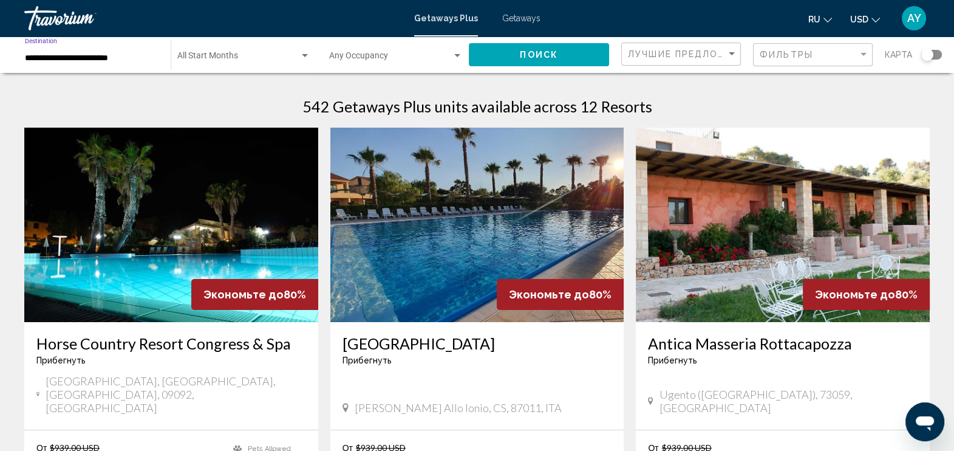
click at [60, 55] on input "**********" at bounding box center [92, 58] width 134 height 10
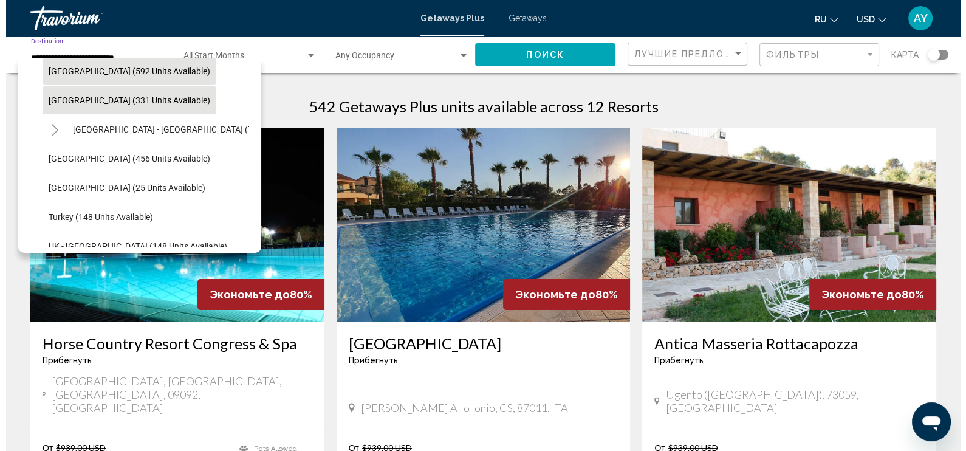
scroll to position [492, 0]
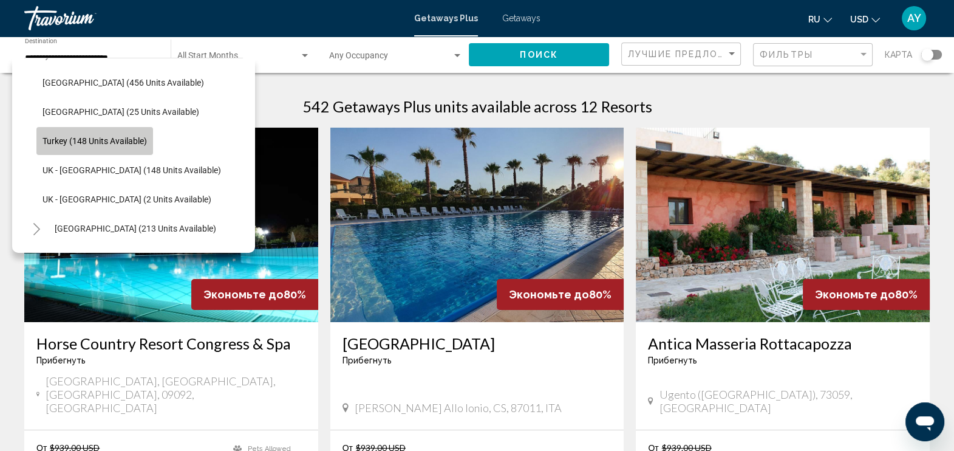
click at [82, 136] on span "Turkey (148 units available)" at bounding box center [95, 141] width 104 height 10
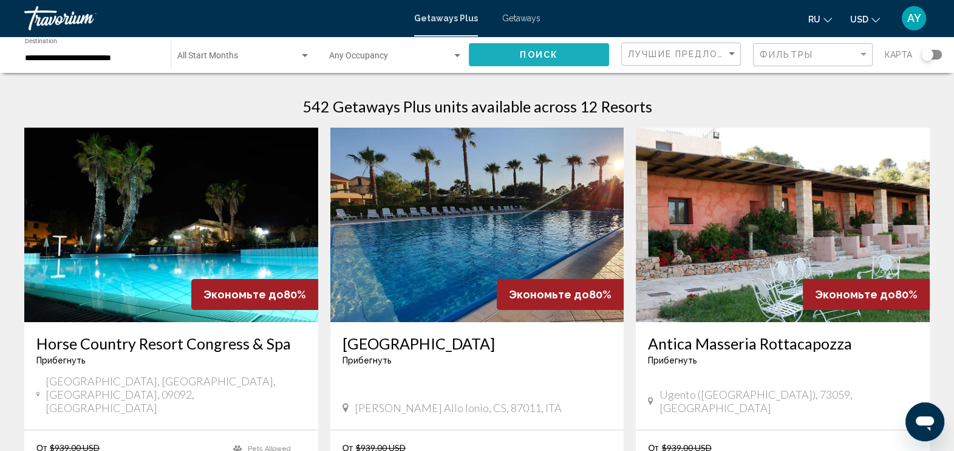
click at [522, 56] on span "Поиск" at bounding box center [539, 55] width 38 height 10
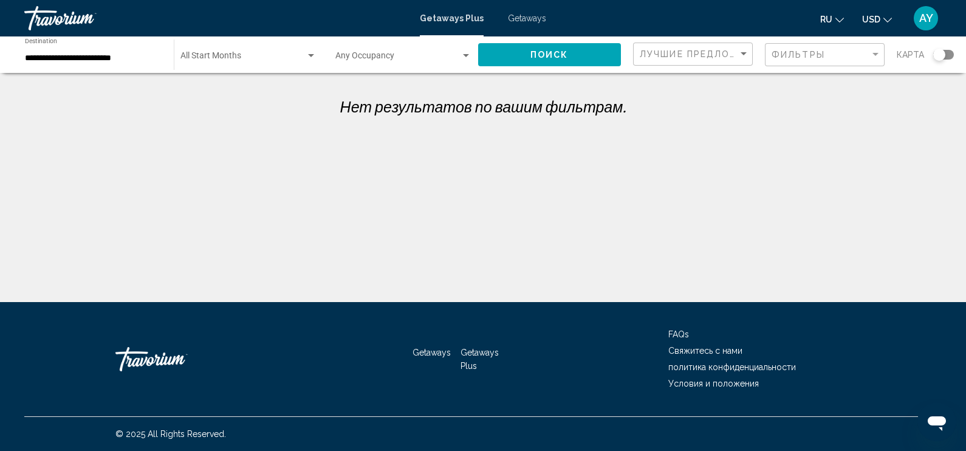
click at [269, 47] on div "Start Month All Start Months" at bounding box center [248, 54] width 136 height 33
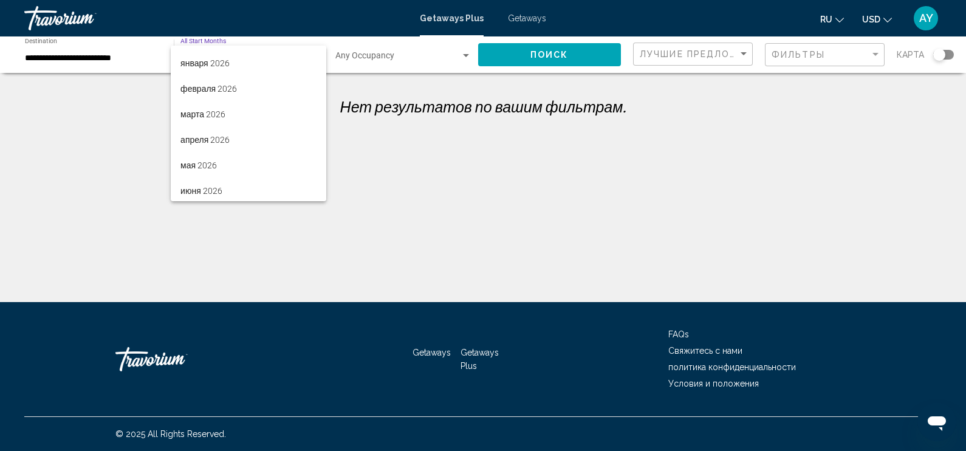
scroll to position [176, 0]
click at [211, 119] on span "апреля 2026" at bounding box center [248, 112] width 136 height 26
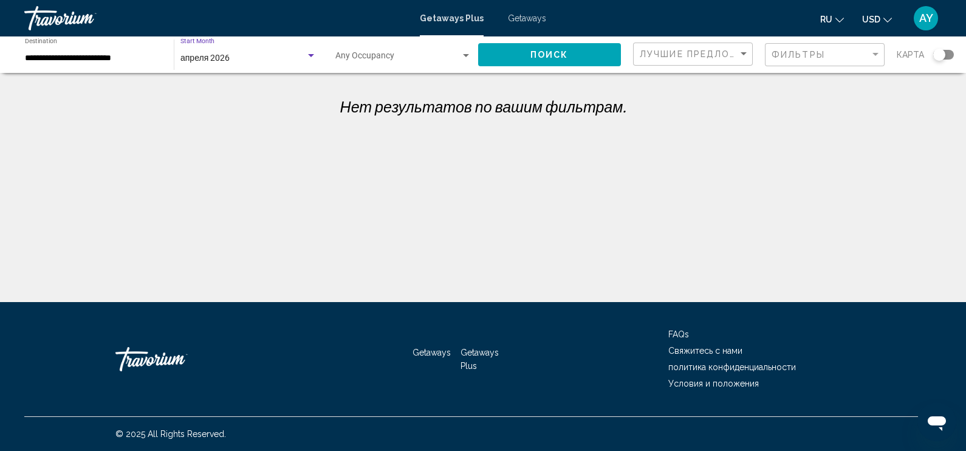
click at [513, 53] on button "Поиск" at bounding box center [549, 54] width 143 height 22
click at [677, 52] on span "Лучшие предложения" at bounding box center [704, 54] width 128 height 10
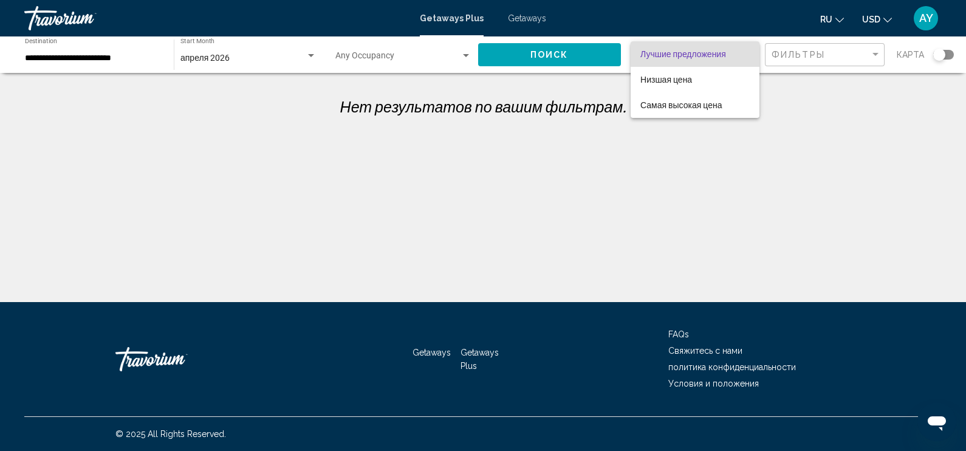
click at [677, 52] on span "Лучшие предложения" at bounding box center [683, 54] width 86 height 10
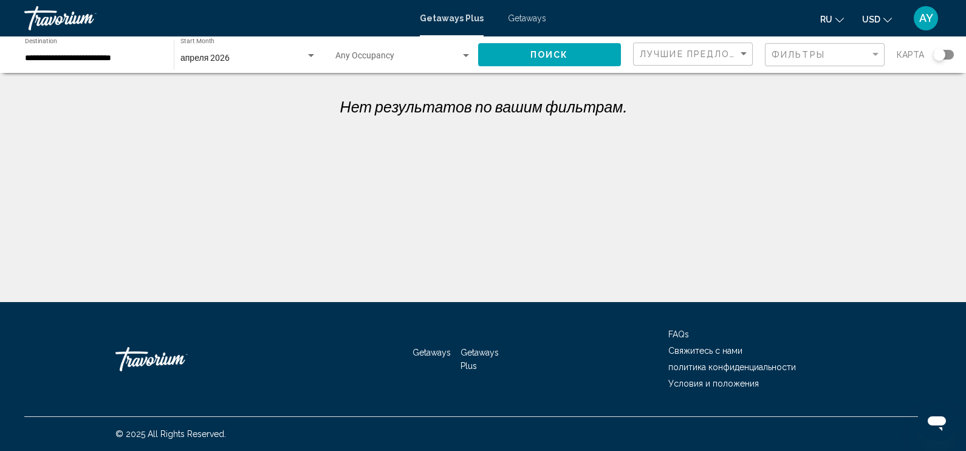
click at [428, 125] on div "**********" at bounding box center [483, 236] width 966 height 302
click at [109, 63] on input "**********" at bounding box center [93, 58] width 137 height 10
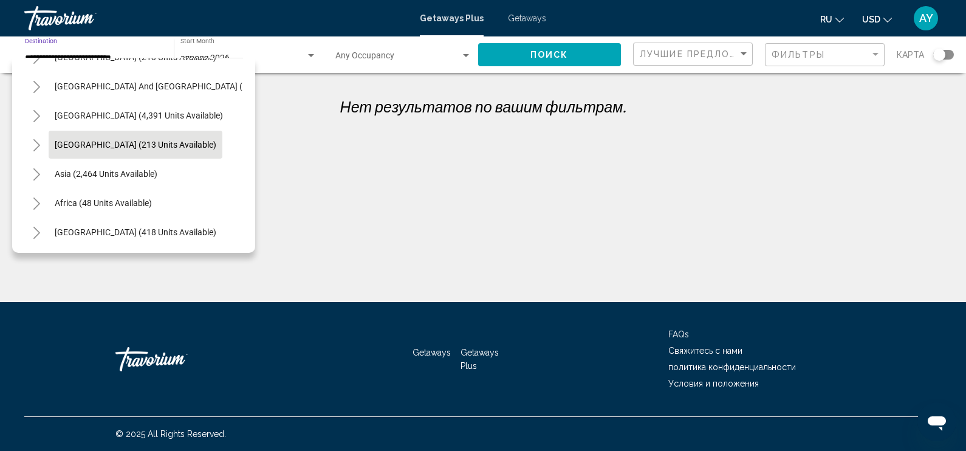
scroll to position [674, 0]
click at [33, 227] on icon "Toggle Middle East (418 units available)" at bounding box center [36, 233] width 9 height 12
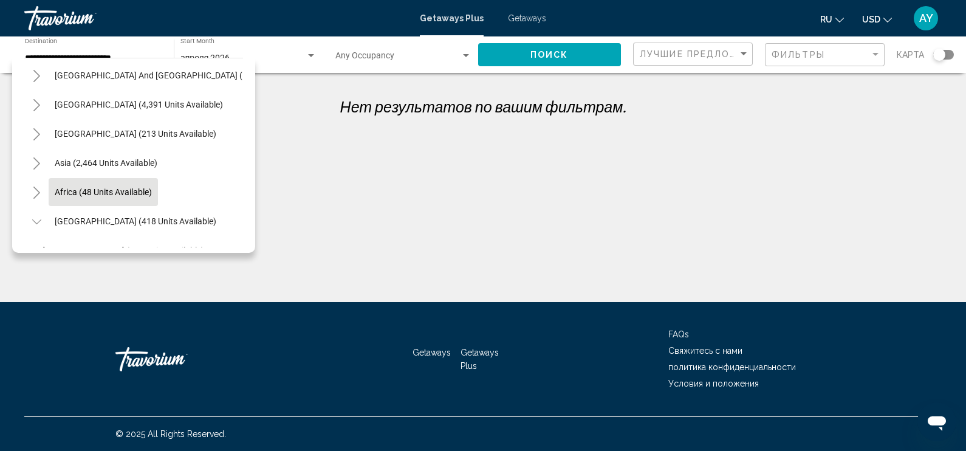
scroll to position [762, 0]
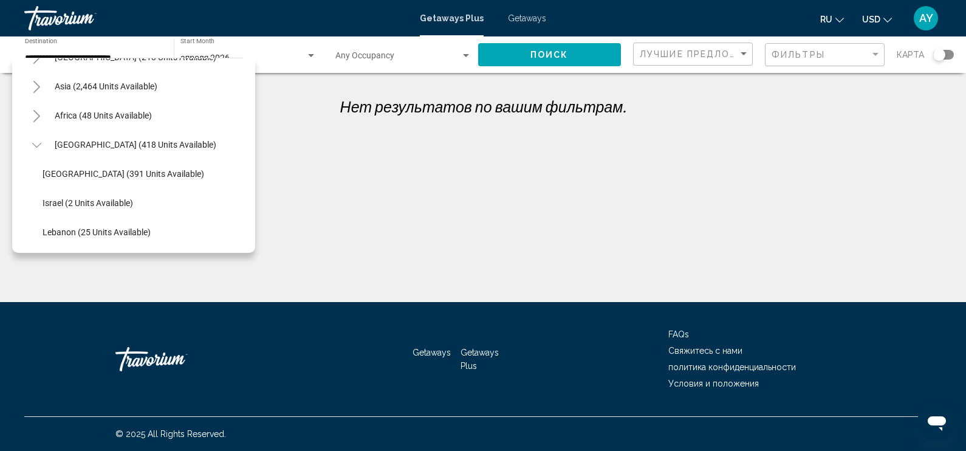
click at [36, 81] on icon "Toggle Asia (2,464 units available)" at bounding box center [36, 87] width 9 height 12
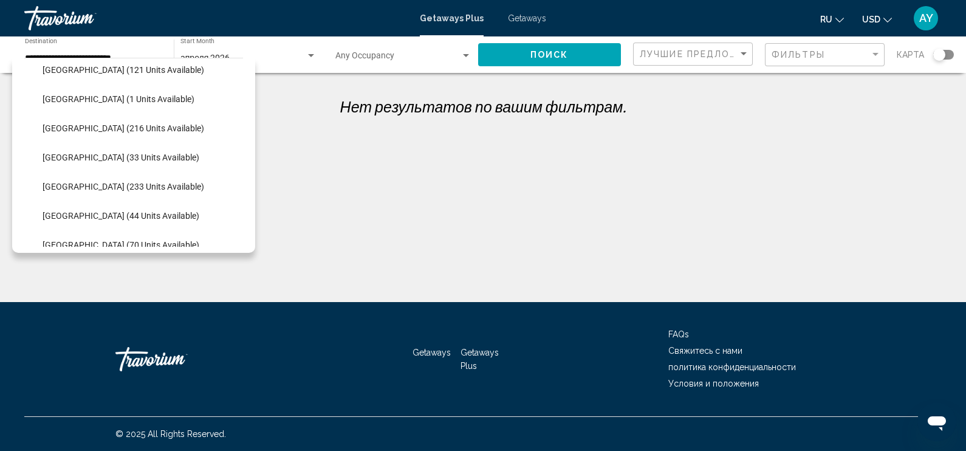
scroll to position [914, 0]
click at [76, 131] on button "[GEOGRAPHIC_DATA] (33 units available)" at bounding box center [120, 127] width 169 height 28
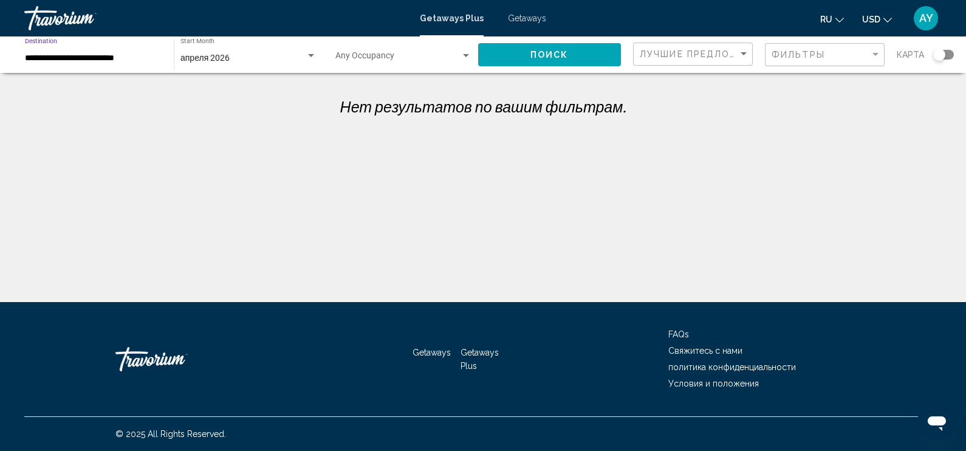
click at [312, 55] on div "Search widget" at bounding box center [311, 55] width 6 height 3
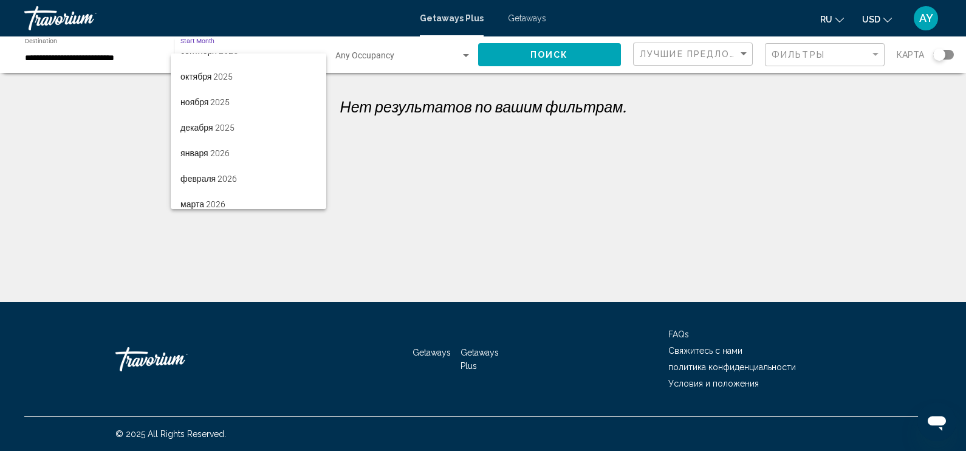
scroll to position [0, 0]
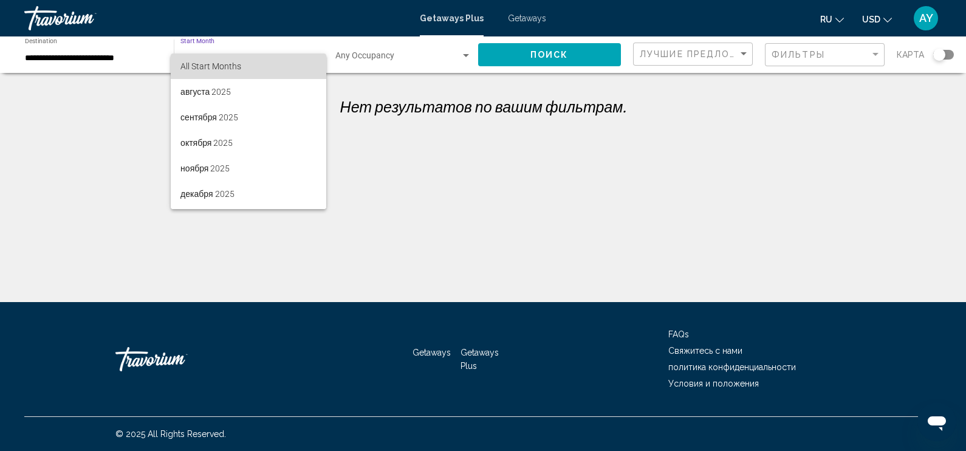
click at [252, 63] on span "All Start Months" at bounding box center [248, 66] width 136 height 26
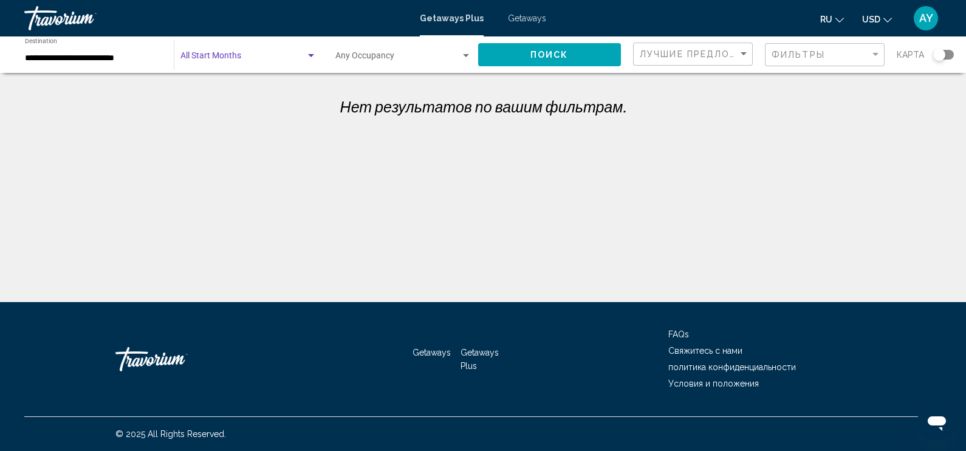
click at [533, 42] on div "Поиск" at bounding box center [556, 54] width 156 height 36
click at [536, 53] on span "Поиск" at bounding box center [549, 55] width 38 height 10
click at [131, 54] on input "**********" at bounding box center [93, 58] width 137 height 10
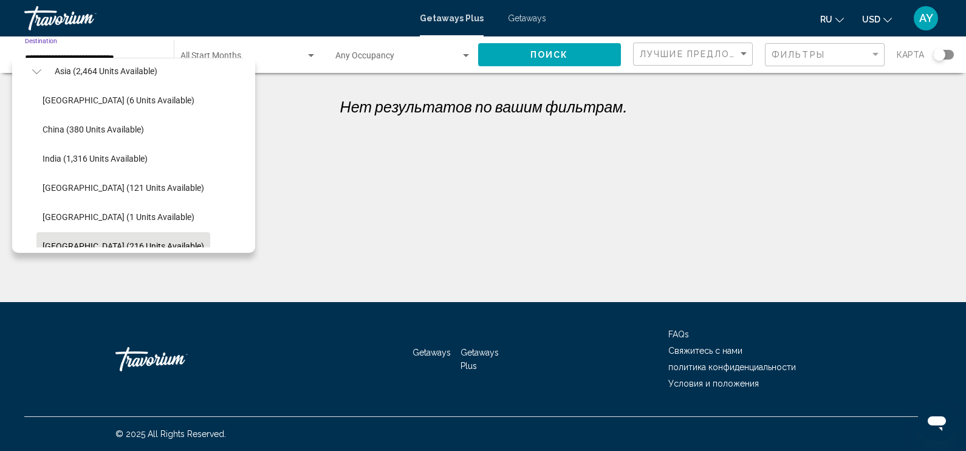
scroll to position [276, 0]
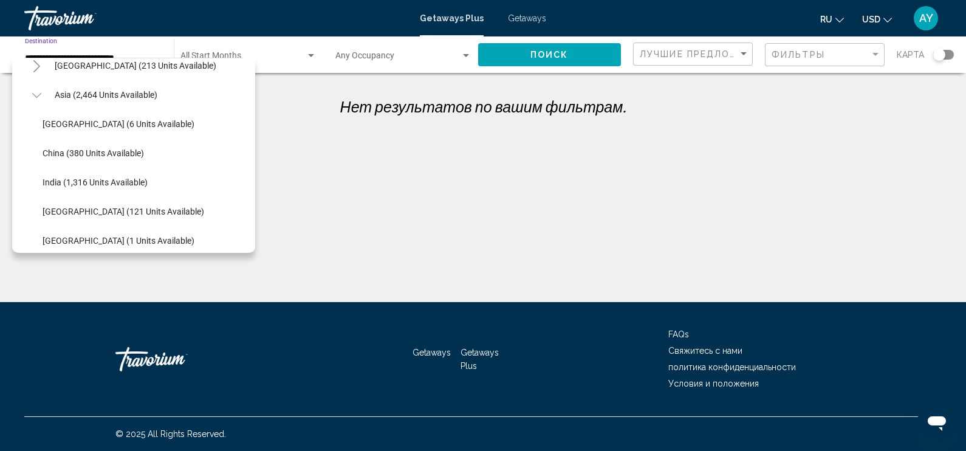
click at [38, 97] on icon "Toggle Asia (2,464 units available)" at bounding box center [36, 95] width 9 height 12
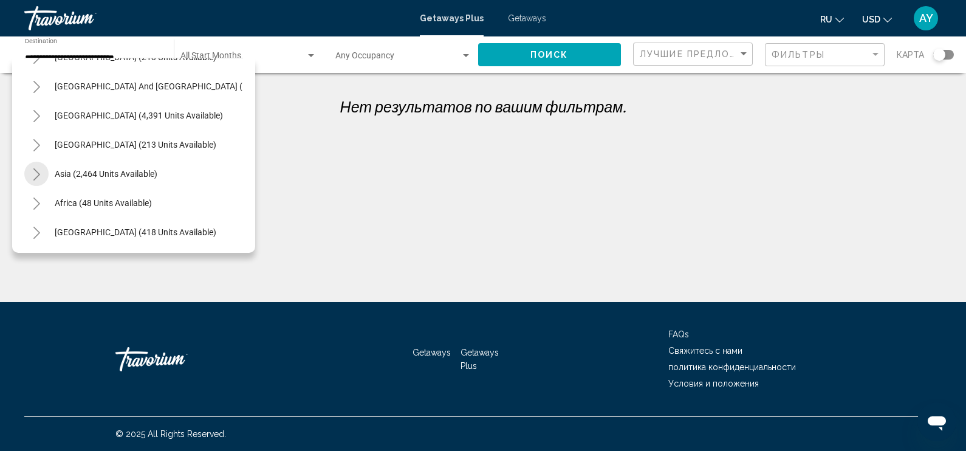
scroll to position [208, 0]
click at [39, 139] on icon "Toggle Central America (213 units available)" at bounding box center [36, 145] width 9 height 12
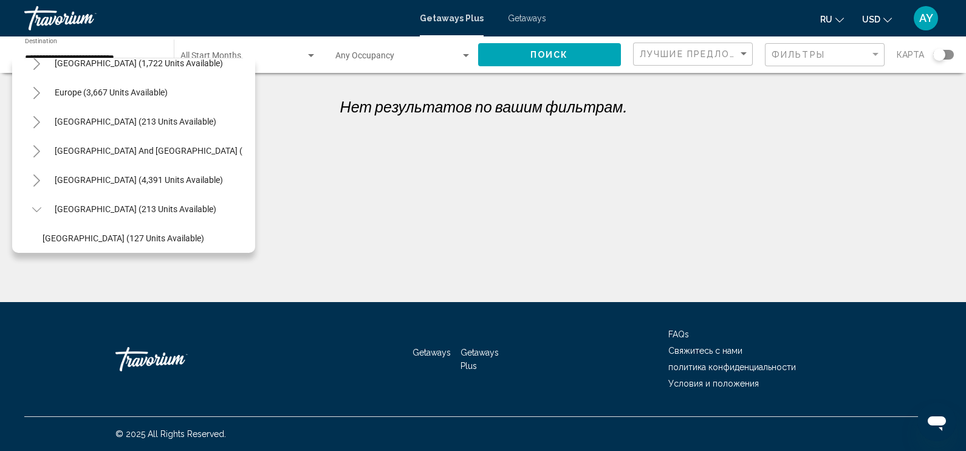
click at [38, 207] on icon "Toggle Central America (213 units available)" at bounding box center [36, 210] width 9 height 12
click at [39, 173] on button "Toggle South America (4,391 units available)" at bounding box center [36, 180] width 24 height 24
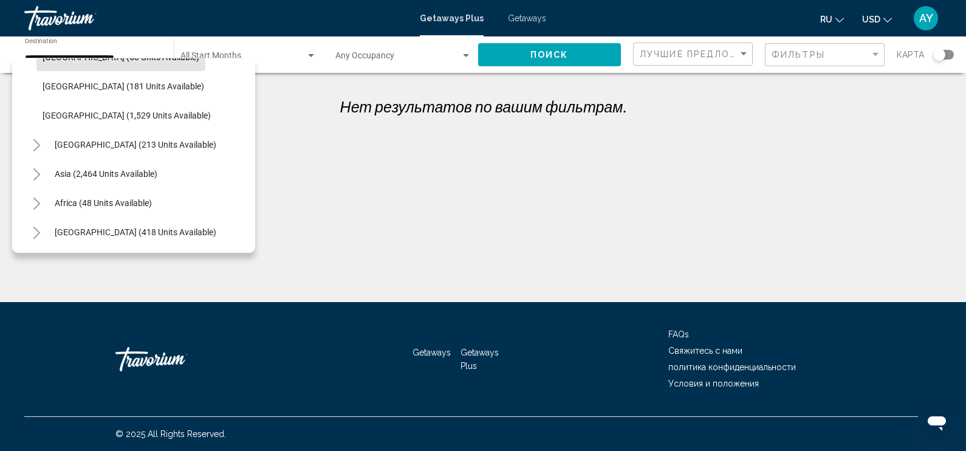
scroll to position [185, 0]
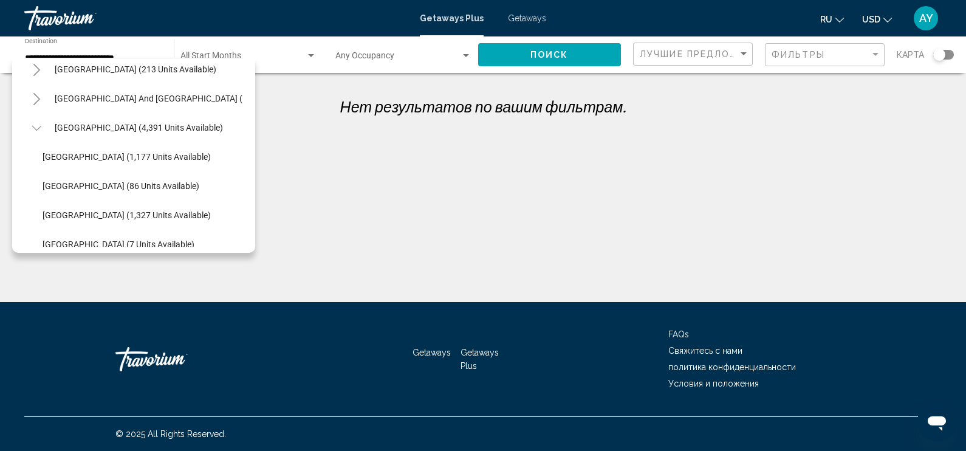
click at [36, 123] on icon "Toggle South America (4,391 units available)" at bounding box center [36, 128] width 9 height 12
click at [33, 96] on icon "Toggle South Pacific and Oceania (142 units available)" at bounding box center [36, 99] width 9 height 12
click at [35, 64] on icon "Toggle Australia (213 units available)" at bounding box center [36, 70] width 9 height 12
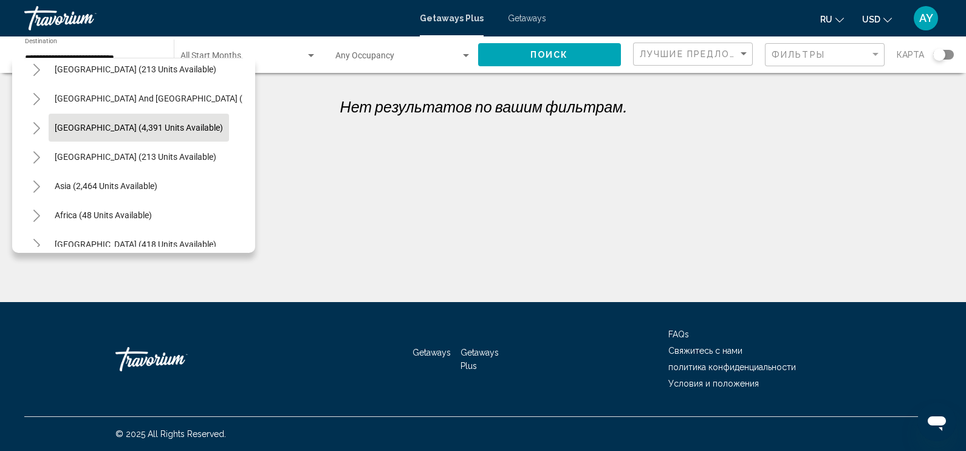
scroll to position [109, 0]
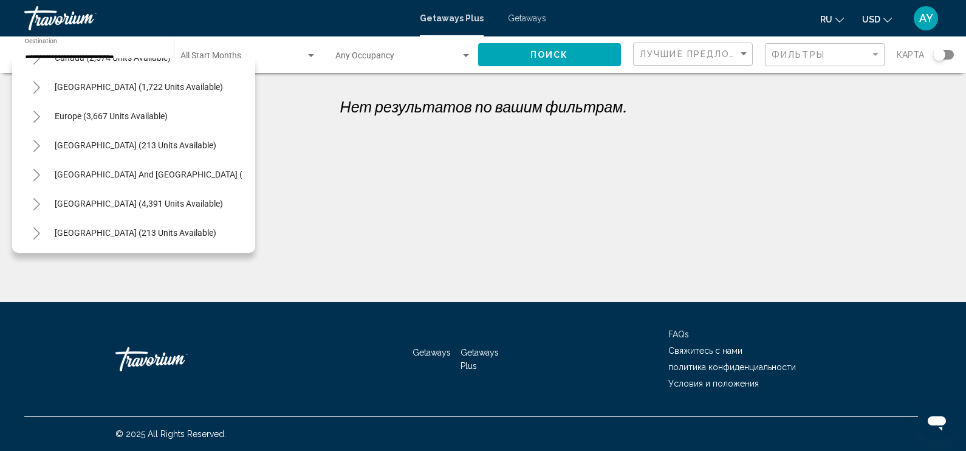
click at [36, 85] on icon "Toggle Caribbean & Atlantic Islands (1,722 units available)" at bounding box center [36, 87] width 7 height 12
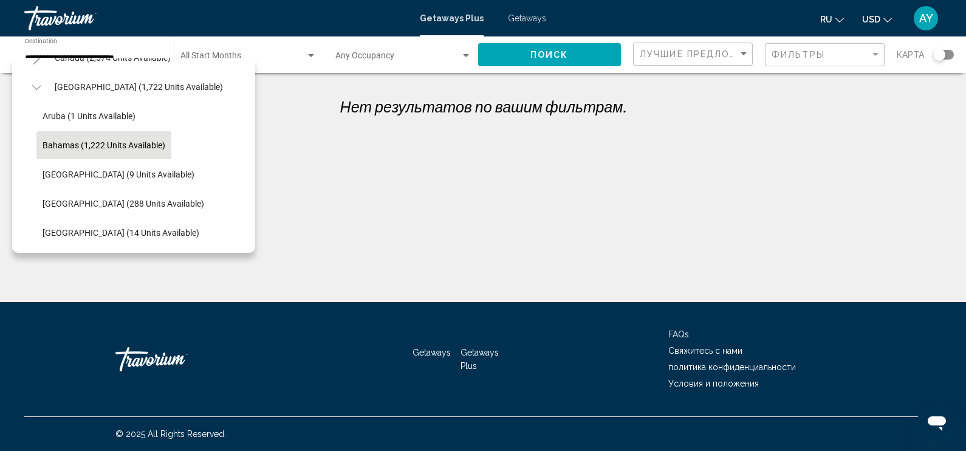
scroll to position [33, 0]
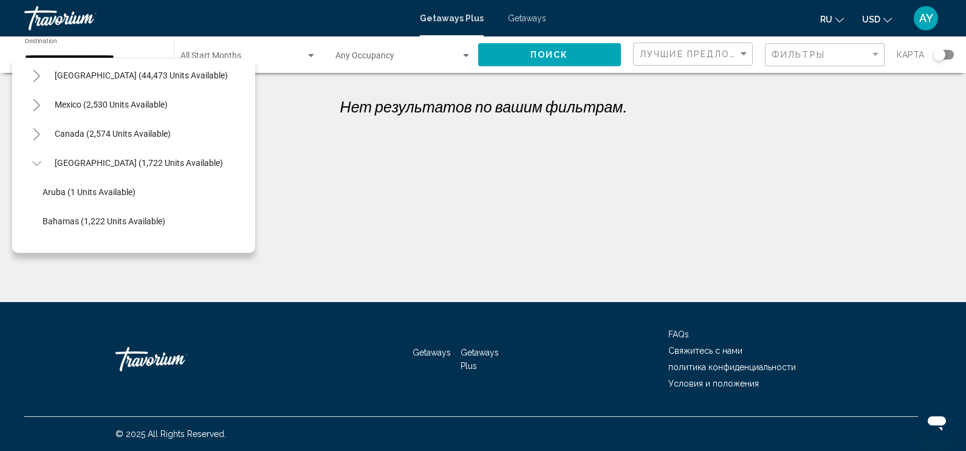
click at [33, 159] on icon "Toggle Caribbean & Atlantic Islands (1,722 units available)" at bounding box center [36, 163] width 9 height 12
click at [36, 105] on icon "Toggle Mexico (2,530 units available)" at bounding box center [36, 105] width 9 height 12
click at [39, 75] on icon "Toggle United States (44,473 units available)" at bounding box center [36, 76] width 9 height 12
click at [47, 101] on icon "Toggle Alabama (1 units available)" at bounding box center [49, 105] width 7 height 12
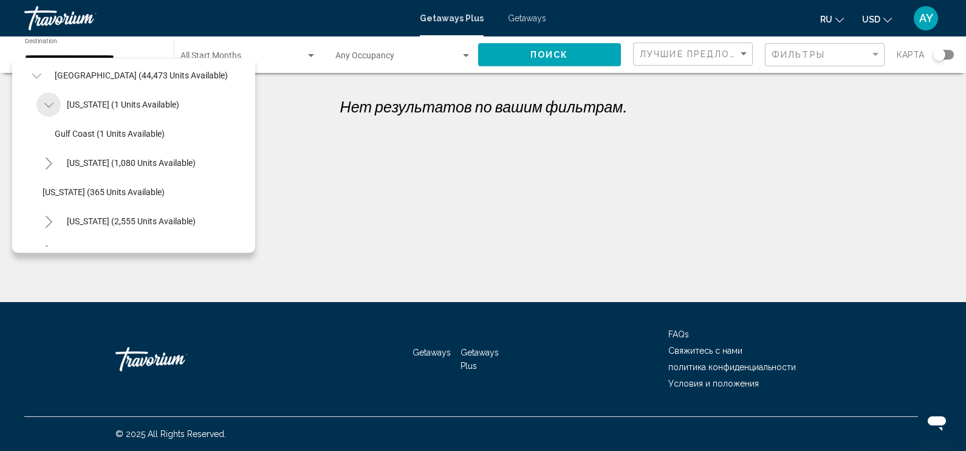
click at [47, 101] on icon "Toggle Alabama (1 units available)" at bounding box center [48, 105] width 9 height 12
click at [43, 134] on button "Toggle Arizona (1,080 units available)" at bounding box center [48, 133] width 24 height 24
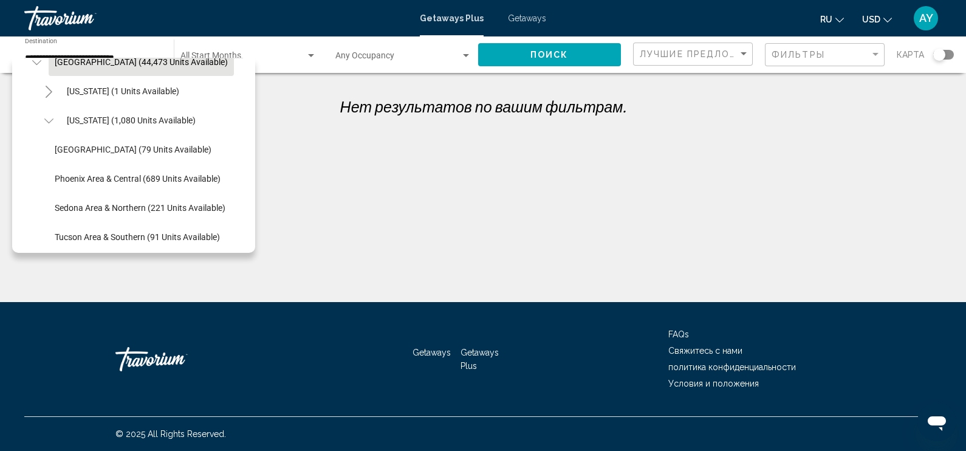
scroll to position [0, 0]
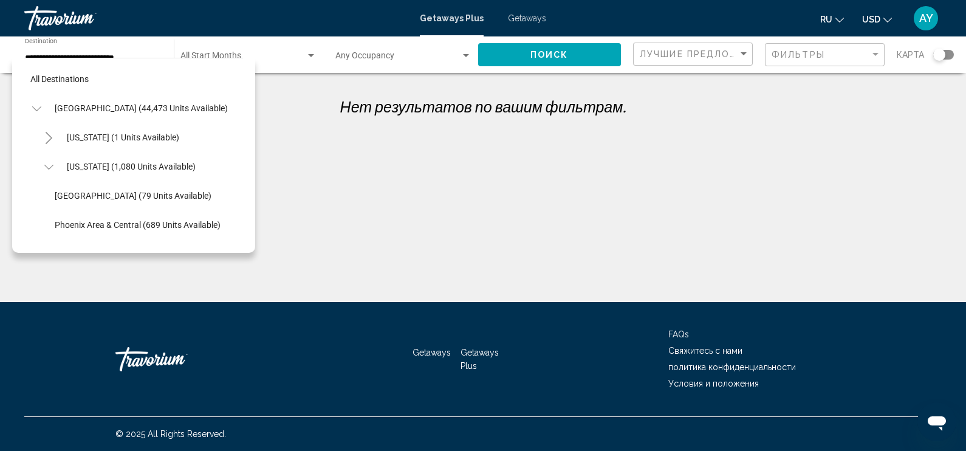
click at [38, 108] on icon "Toggle United States (44,473 units available)" at bounding box center [36, 109] width 9 height 12
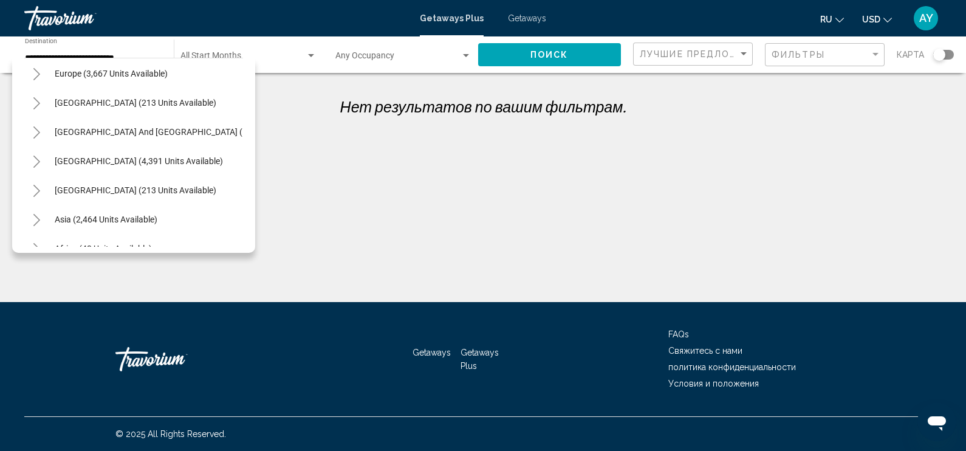
scroll to position [208, 0]
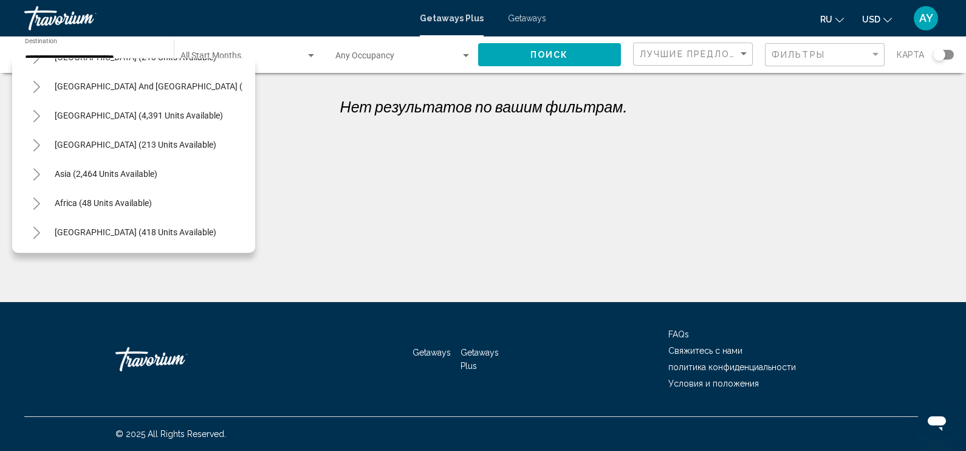
click at [36, 168] on icon "Toggle Asia (2,464 units available)" at bounding box center [36, 174] width 7 height 12
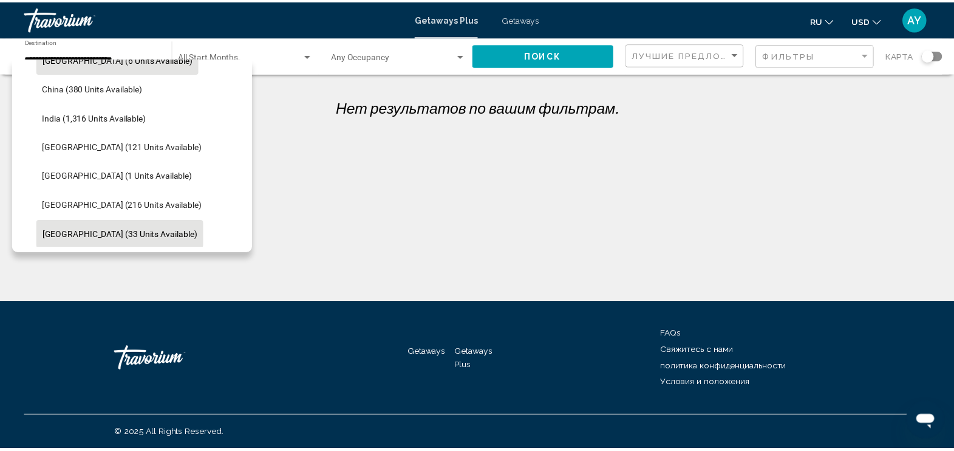
scroll to position [360, 0]
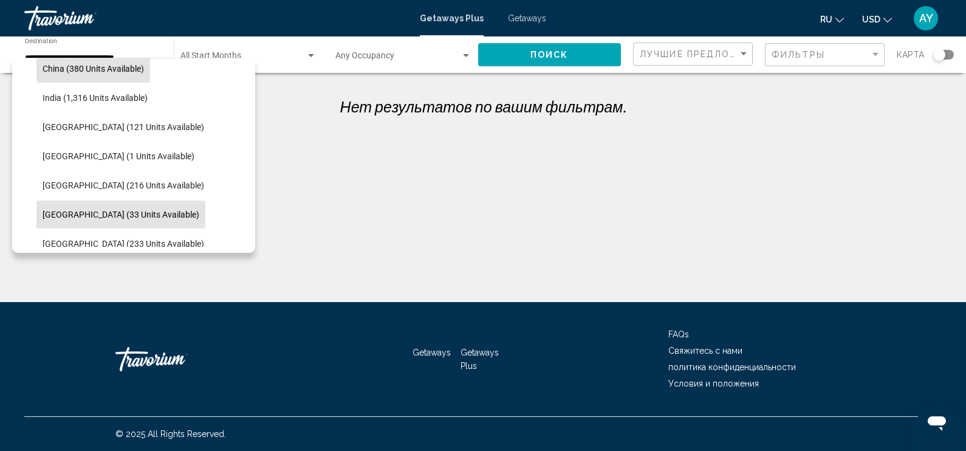
click at [114, 72] on span "China (380 units available)" at bounding box center [93, 69] width 101 height 10
type input "**********"
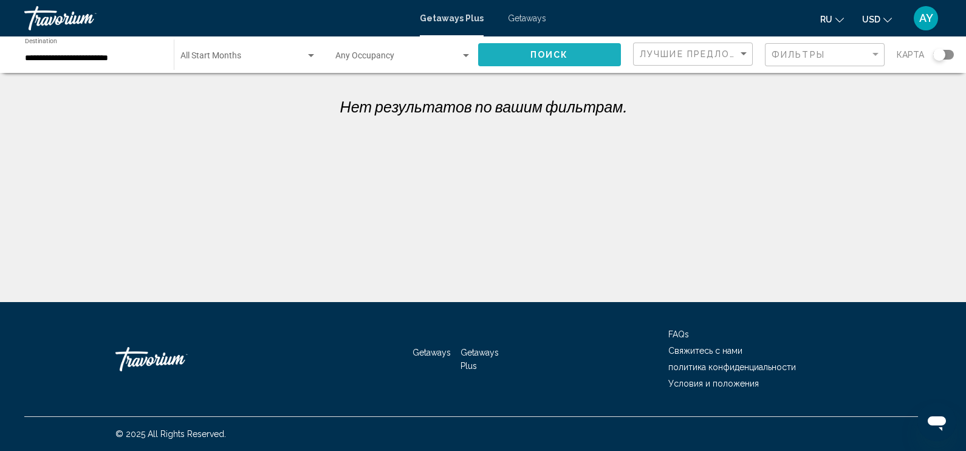
click at [541, 50] on span "Поиск" at bounding box center [549, 55] width 38 height 10
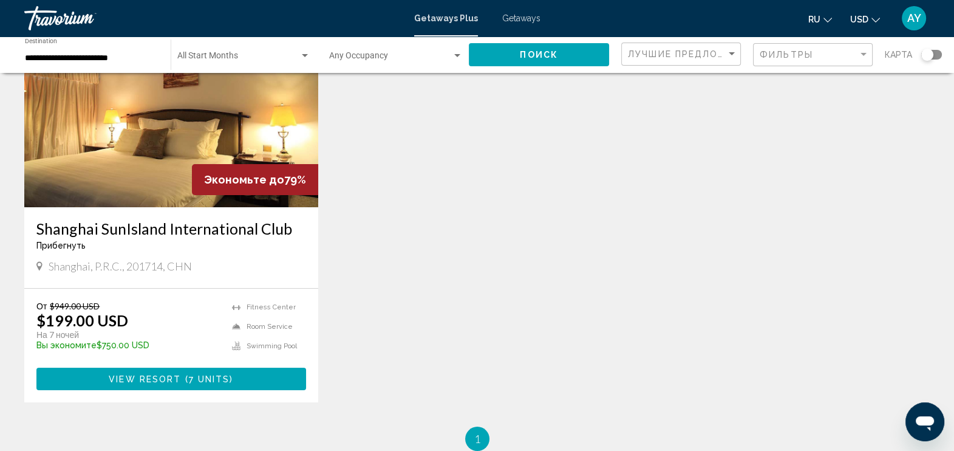
scroll to position [135, 0]
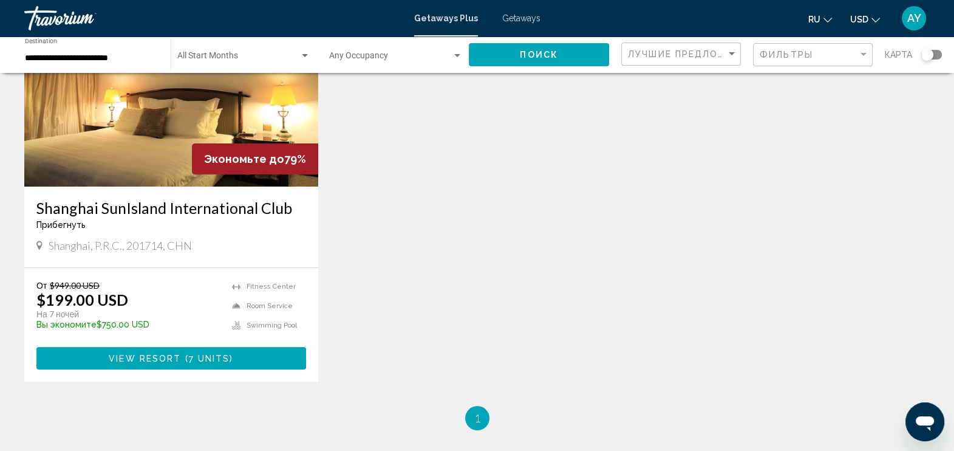
click at [165, 359] on span "View Resort" at bounding box center [145, 359] width 72 height 10
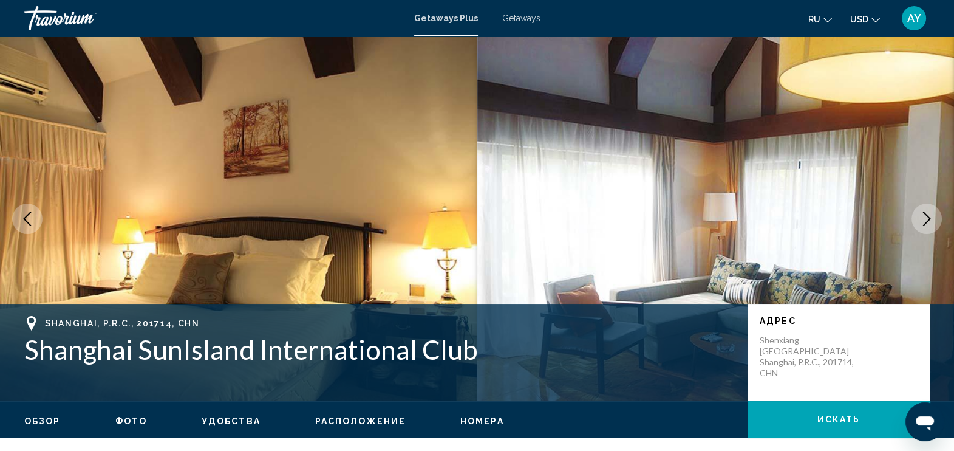
scroll to position [151, 0]
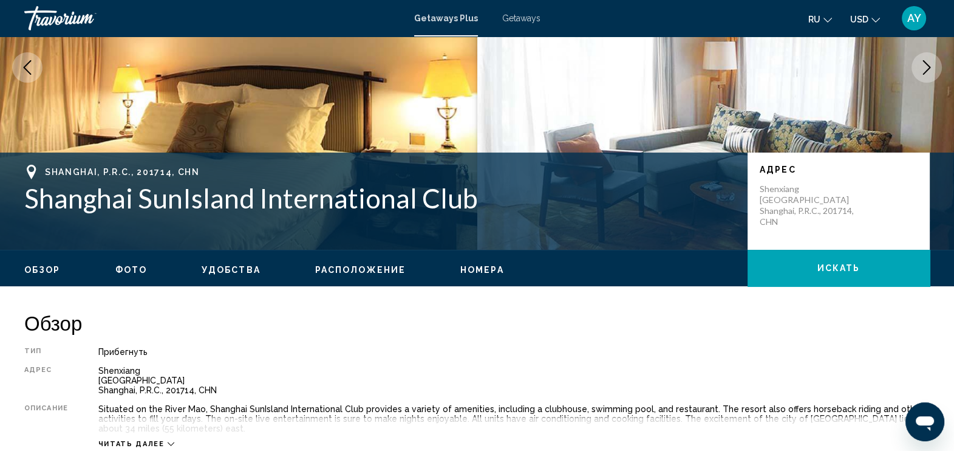
click at [121, 265] on span "Фото" at bounding box center [131, 270] width 32 height 10
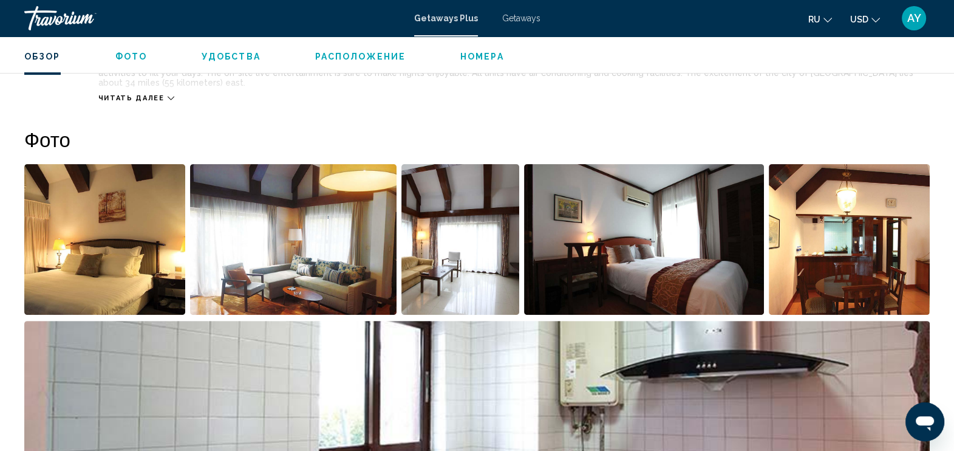
scroll to position [550, 0]
